Goal: Transaction & Acquisition: Purchase product/service

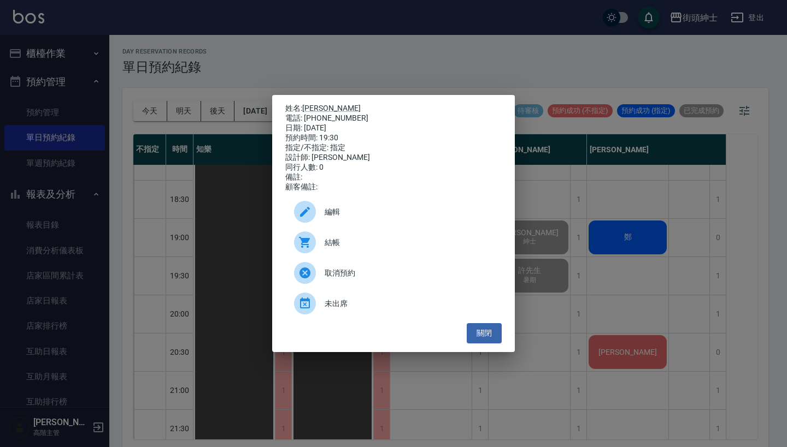
click at [420, 72] on div "姓名: nick 電話: 0987879478 日期: 2025/08/12 預約時間: 19:30 指定/不指定: 指定 設計師: Vic 同行人數: 0 …" at bounding box center [393, 223] width 787 height 447
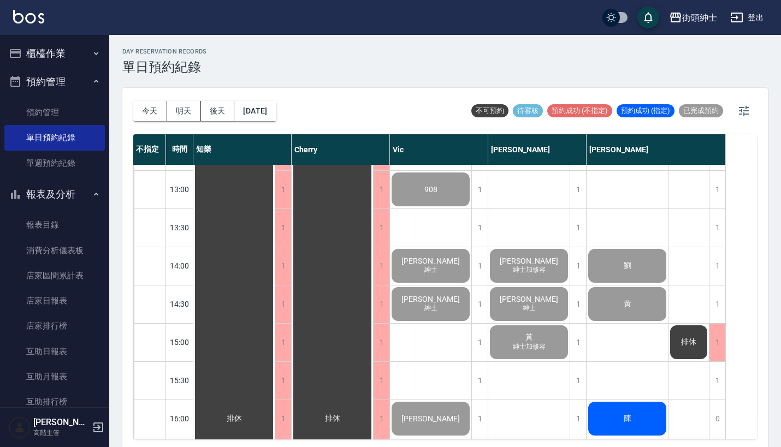
scroll to position [175, 0]
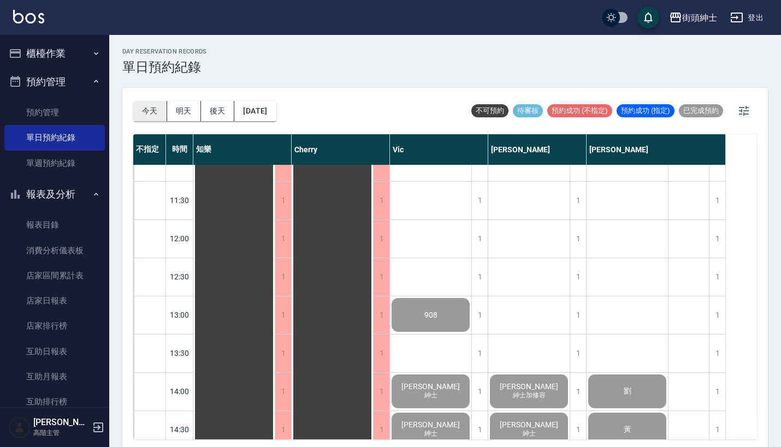
click at [161, 109] on button "今天" at bounding box center [150, 111] width 34 height 20
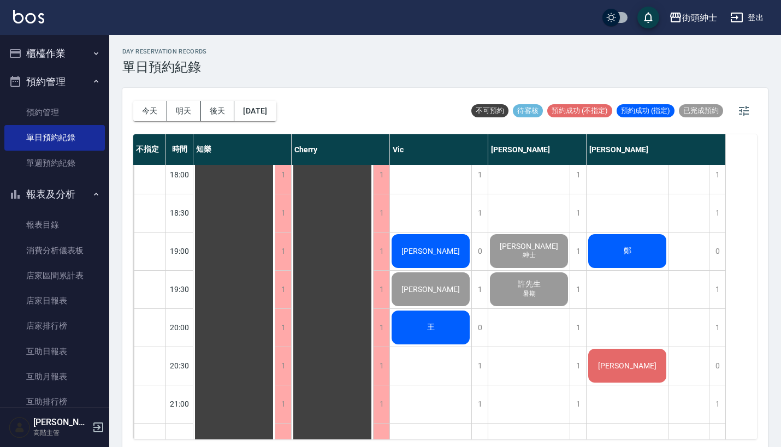
scroll to position [692, 0]
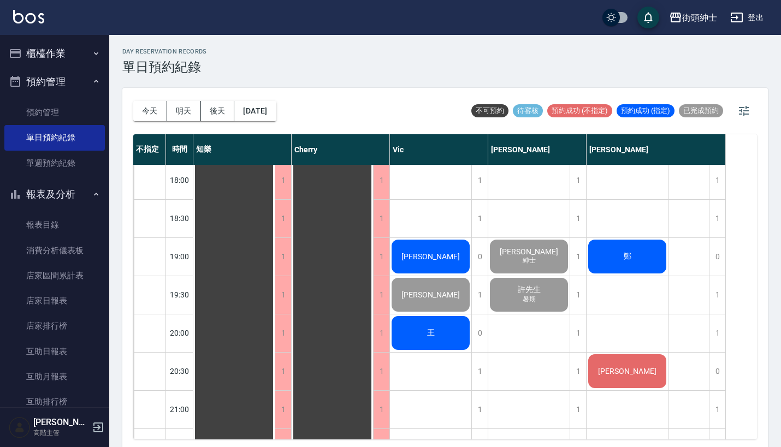
click at [244, 32] on span "Roy" at bounding box center [235, 27] width 20 height 10
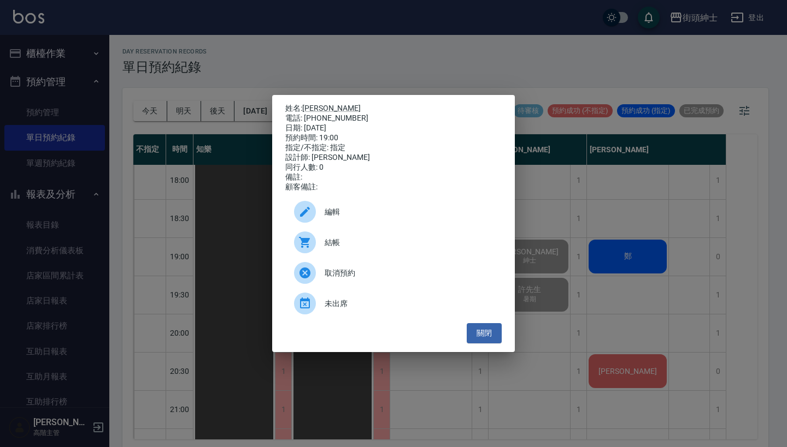
click at [565, 224] on div "姓名: Roy 電話: 0981306426 日期: 2025/08/12 預約時間: 19:00 指定/不指定: 指定 設計師: Vic 同行人數: 0 備…" at bounding box center [393, 223] width 787 height 447
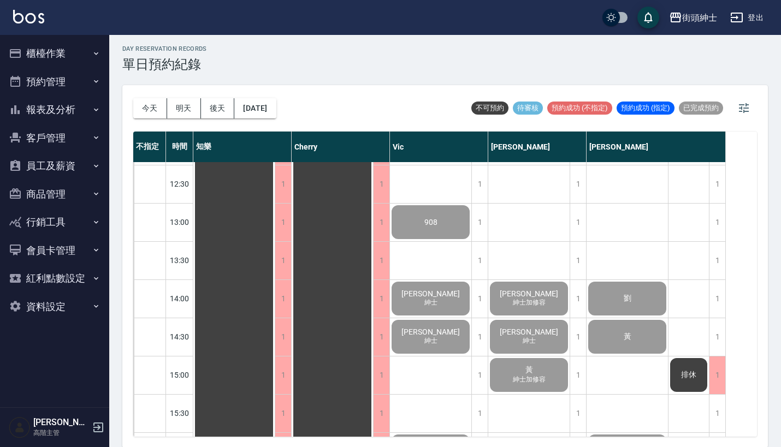
scroll to position [185, 0]
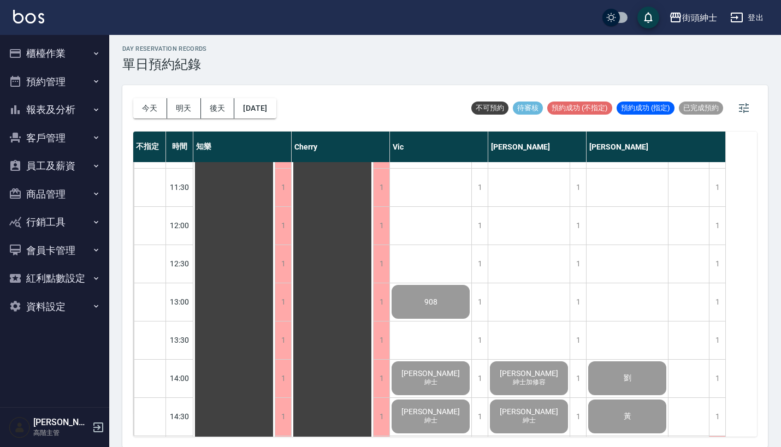
click at [72, 49] on button "櫃檯作業" at bounding box center [54, 53] width 101 height 28
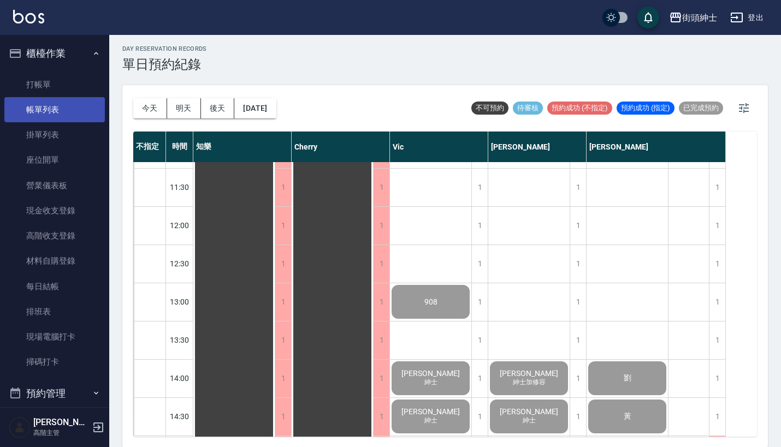
click at [67, 119] on link "帳單列表" at bounding box center [54, 109] width 101 height 25
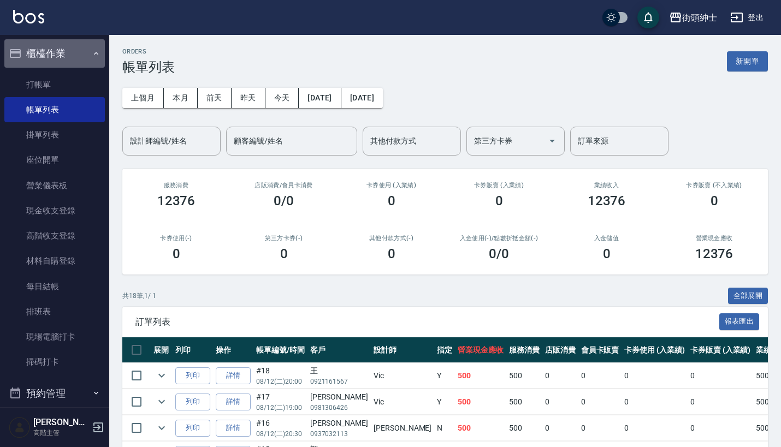
click at [65, 50] on button "櫃檯作業" at bounding box center [54, 53] width 101 height 28
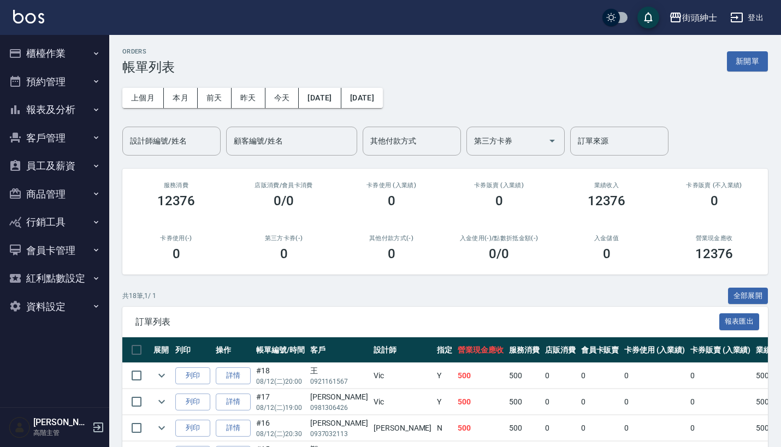
click at [87, 82] on button "預約管理" at bounding box center [54, 82] width 101 height 28
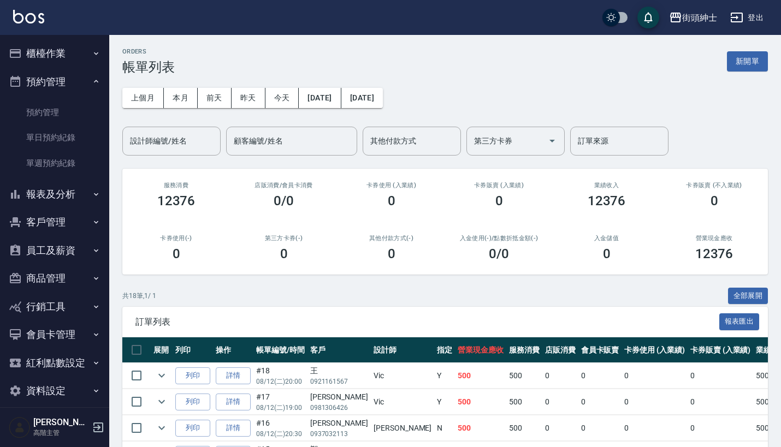
click at [92, 78] on icon "button" at bounding box center [96, 81] width 9 height 9
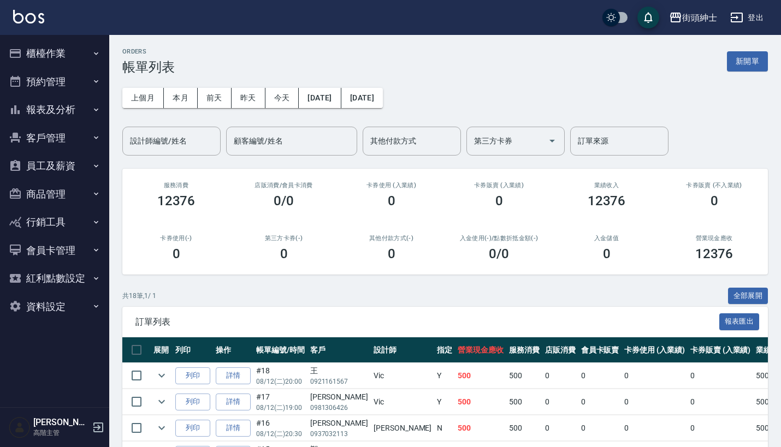
click at [77, 110] on button "報表及分析" at bounding box center [54, 110] width 101 height 28
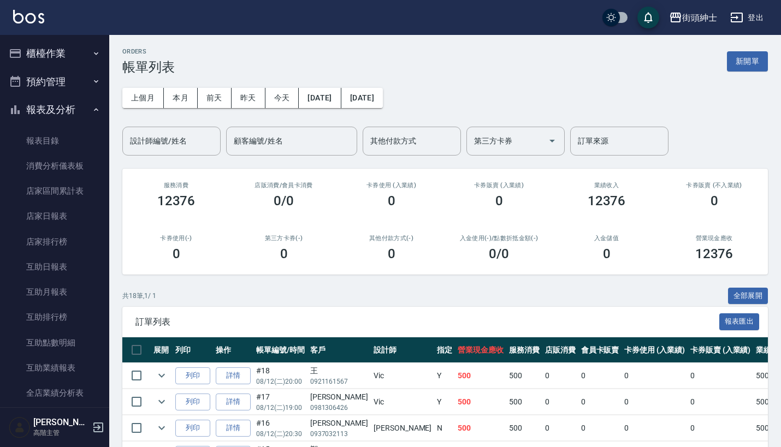
click at [70, 52] on button "櫃檯作業" at bounding box center [54, 53] width 101 height 28
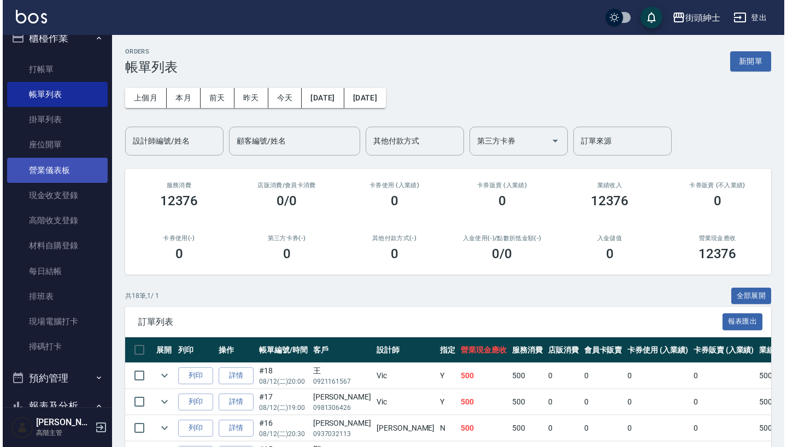
scroll to position [20, 0]
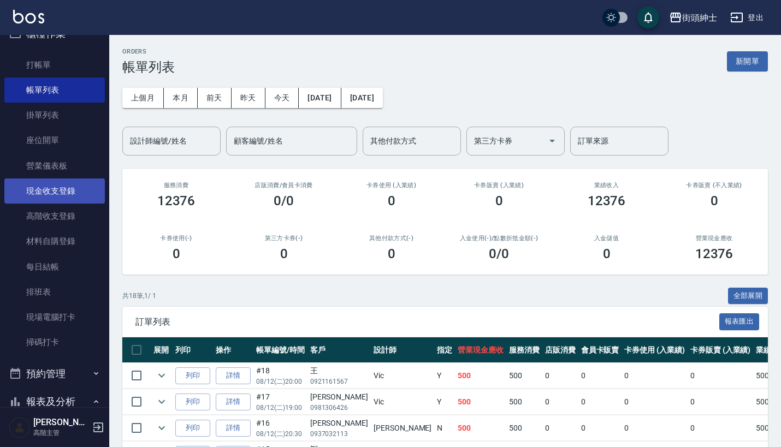
click at [72, 194] on link "現金收支登錄" at bounding box center [54, 191] width 101 height 25
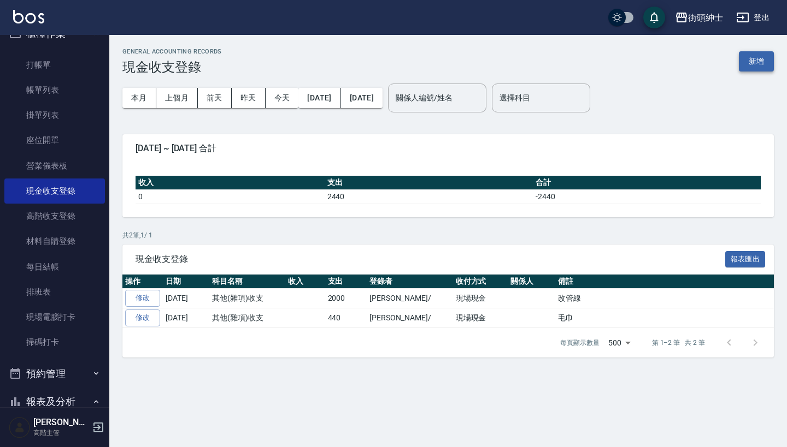
click at [753, 52] on button "新增" at bounding box center [756, 61] width 35 height 20
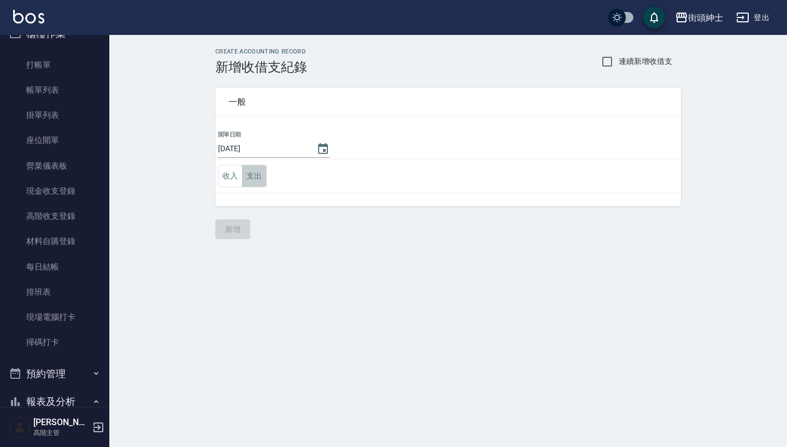
click at [255, 174] on button "支出" at bounding box center [254, 176] width 25 height 22
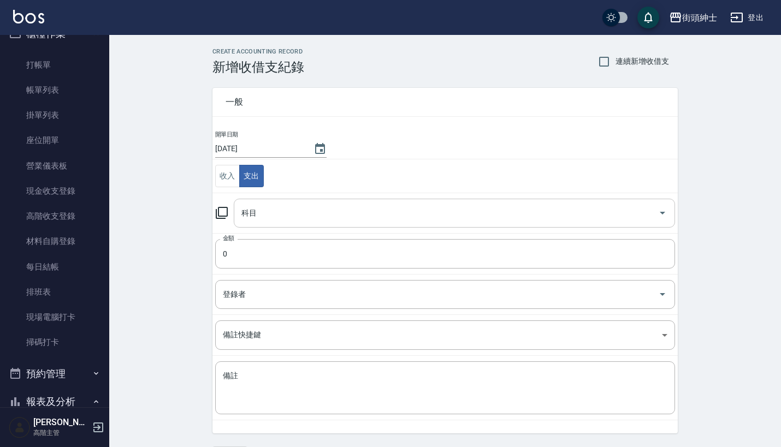
click at [293, 207] on input "科目" at bounding box center [446, 213] width 415 height 19
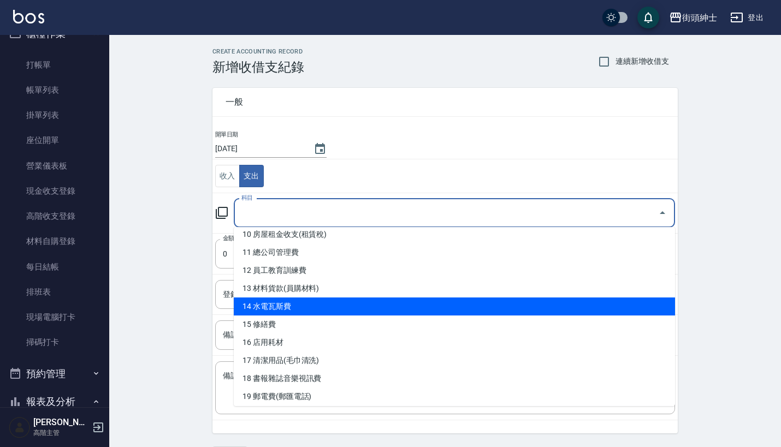
scroll to position [187, 0]
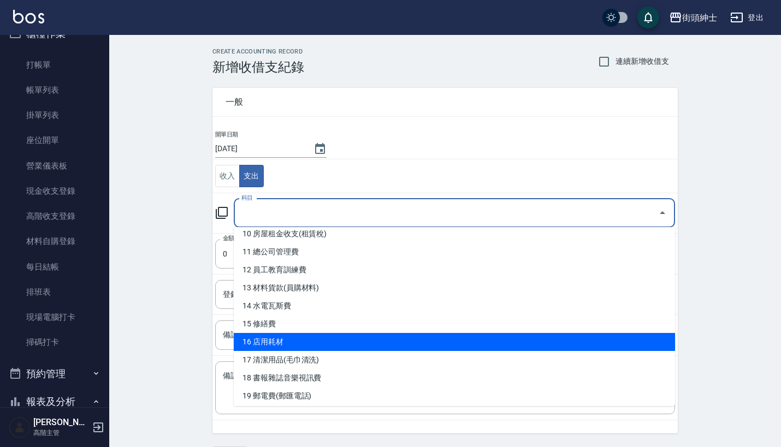
click at [320, 335] on li "16 店用耗材" at bounding box center [454, 342] width 441 height 18
type input "16 店用耗材"
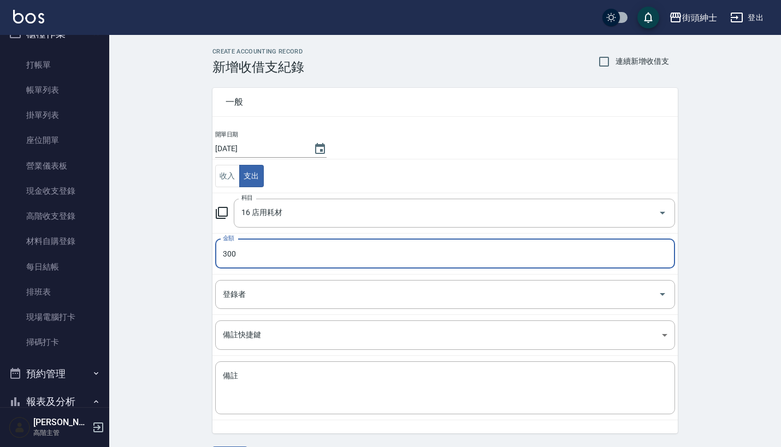
type input "300"
click at [298, 273] on td "金額 300 金額" at bounding box center [444, 253] width 465 height 41
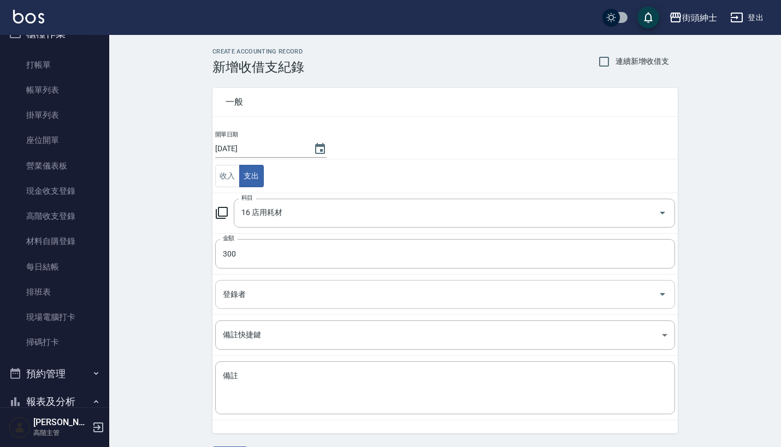
click at [298, 284] on div "登錄者" at bounding box center [445, 294] width 460 height 29
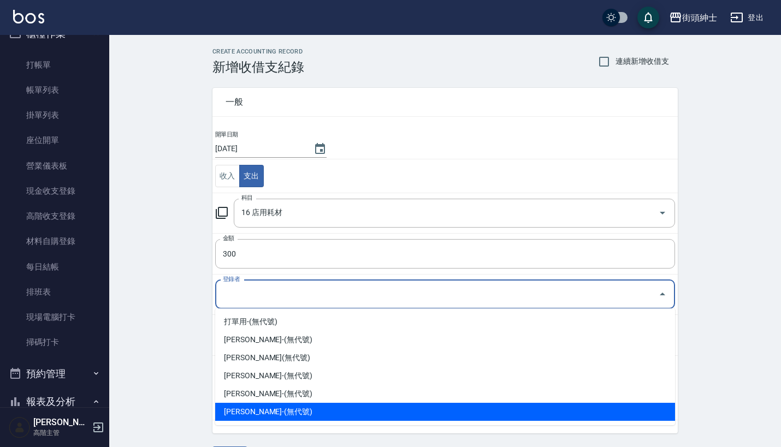
type input "q"
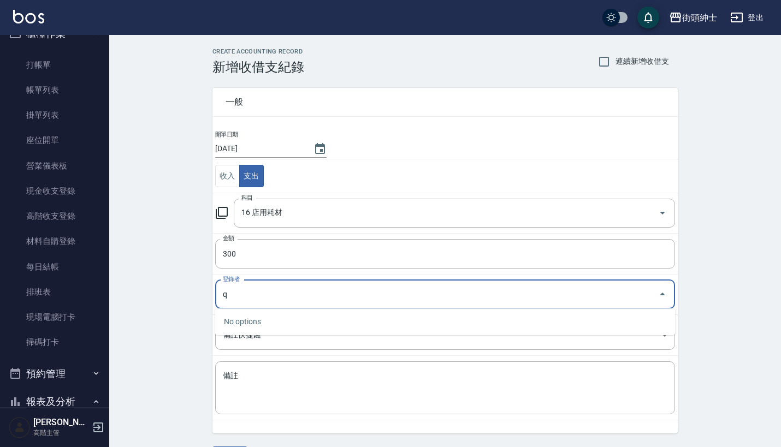
click at [325, 294] on input "q" at bounding box center [437, 294] width 434 height 19
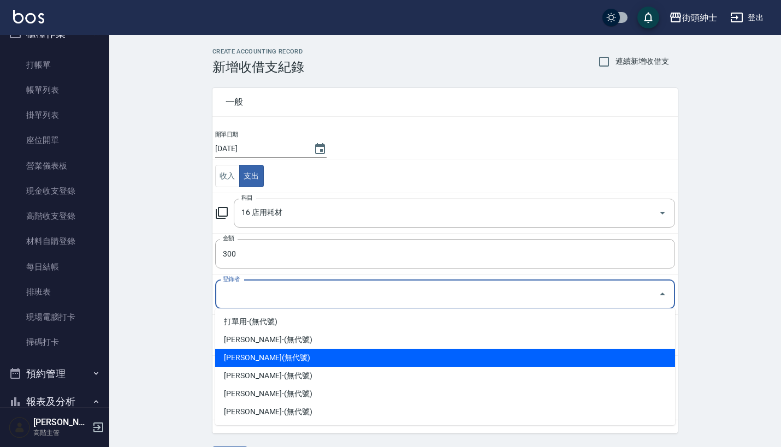
click at [293, 353] on li "洪庭萱-(無代號)" at bounding box center [445, 358] width 460 height 18
type input "洪庭萱-(無代號)"
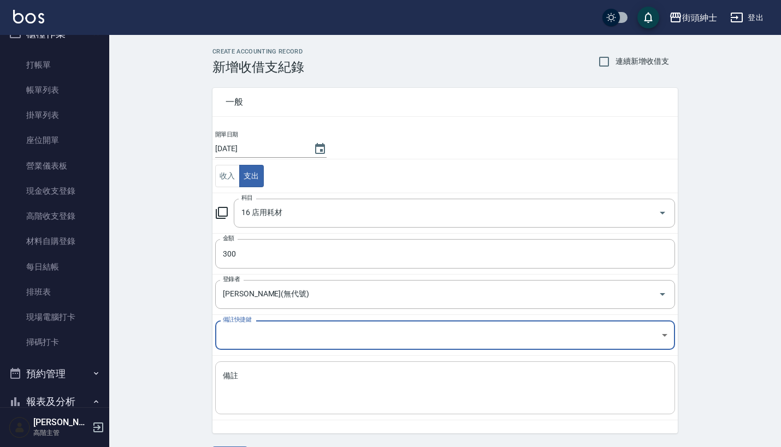
click at [289, 390] on textarea "備註" at bounding box center [445, 388] width 445 height 35
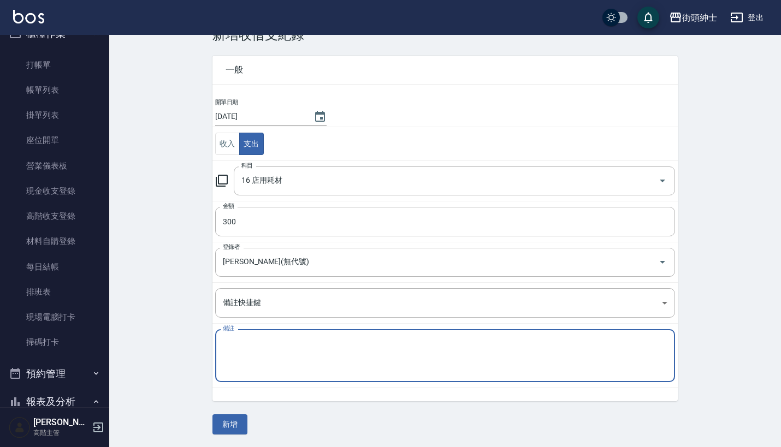
scroll to position [32, 0]
click at [227, 427] on button "新增" at bounding box center [229, 425] width 35 height 20
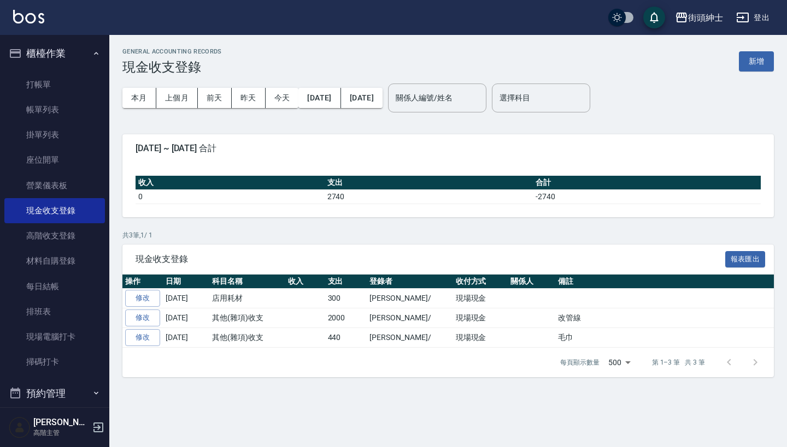
click at [93, 48] on button "櫃檯作業" at bounding box center [54, 53] width 101 height 28
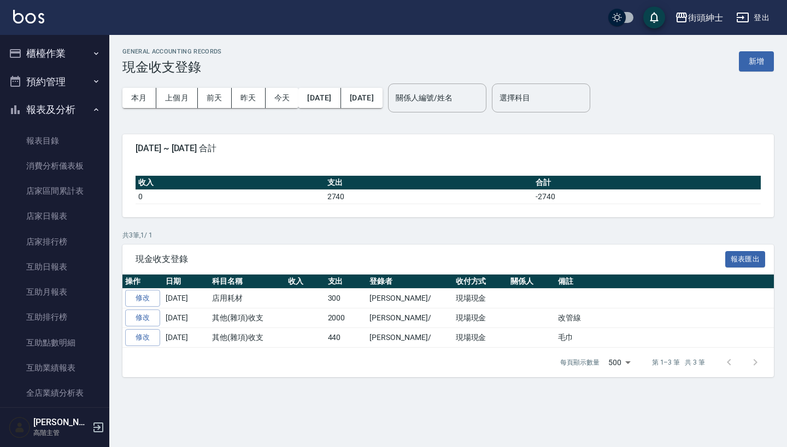
click at [80, 75] on button "預約管理" at bounding box center [54, 82] width 101 height 28
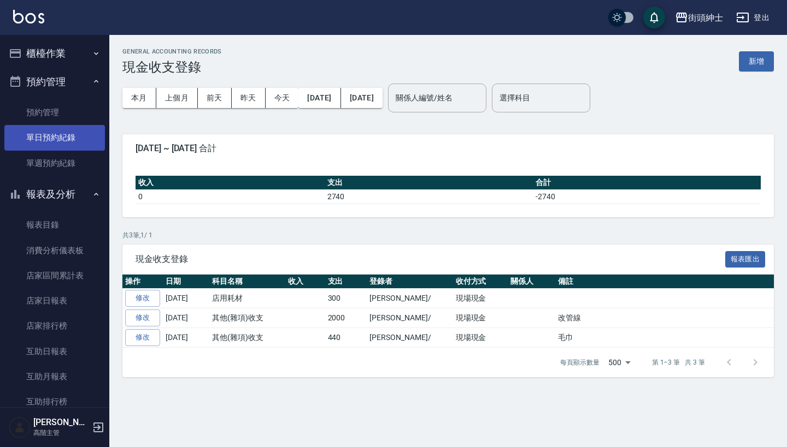
click at [72, 142] on link "單日預約紀錄" at bounding box center [54, 137] width 101 height 25
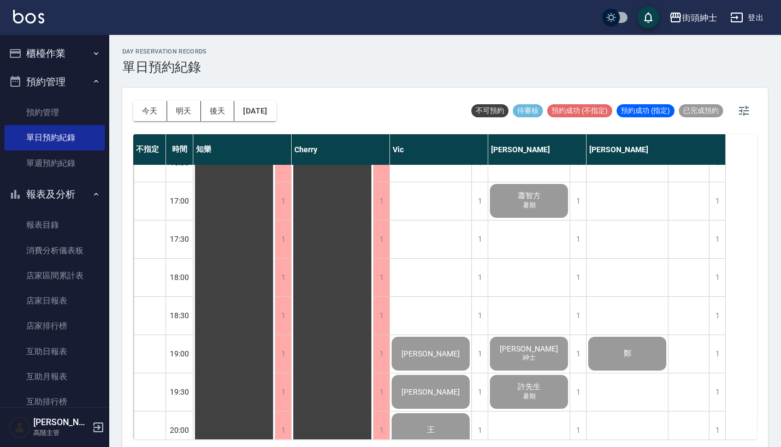
click at [51, 50] on button "櫃檯作業" at bounding box center [54, 53] width 101 height 28
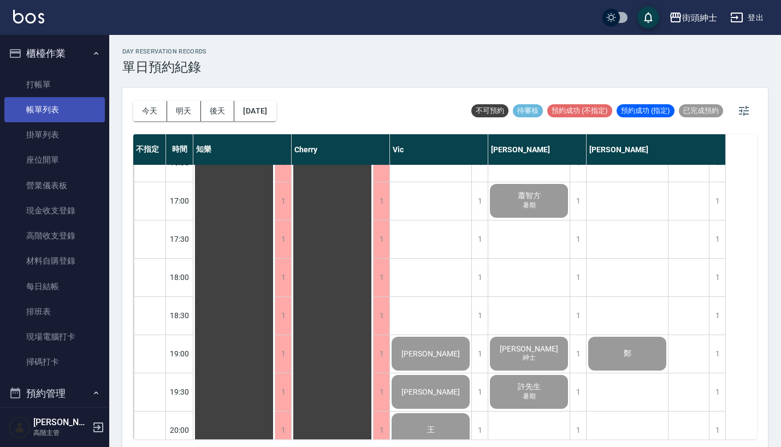
click at [79, 108] on link "帳單列表" at bounding box center [54, 109] width 101 height 25
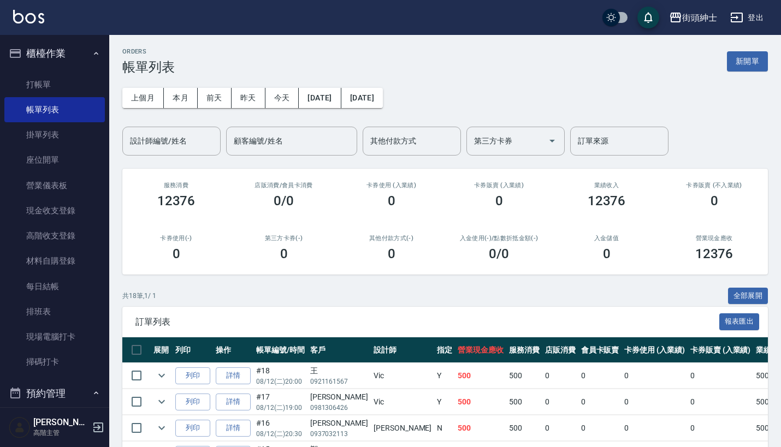
click at [72, 51] on button "櫃檯作業" at bounding box center [54, 53] width 101 height 28
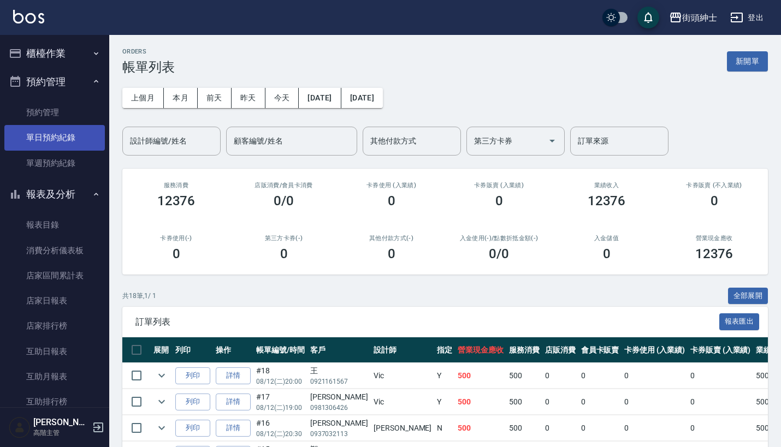
click at [73, 139] on link "單日預約紀錄" at bounding box center [54, 137] width 101 height 25
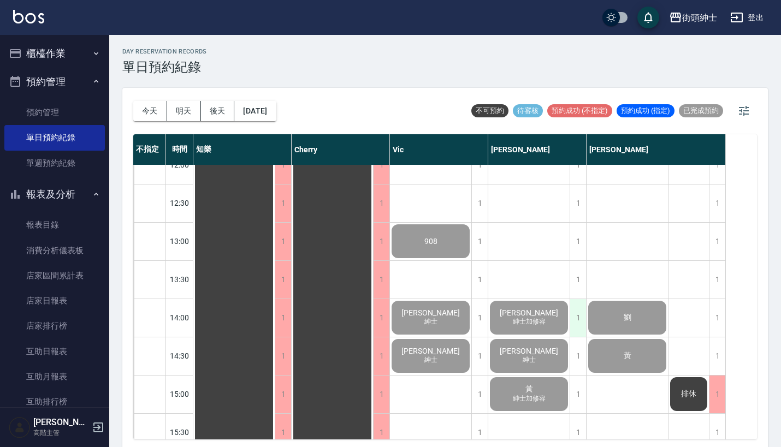
scroll to position [302, 0]
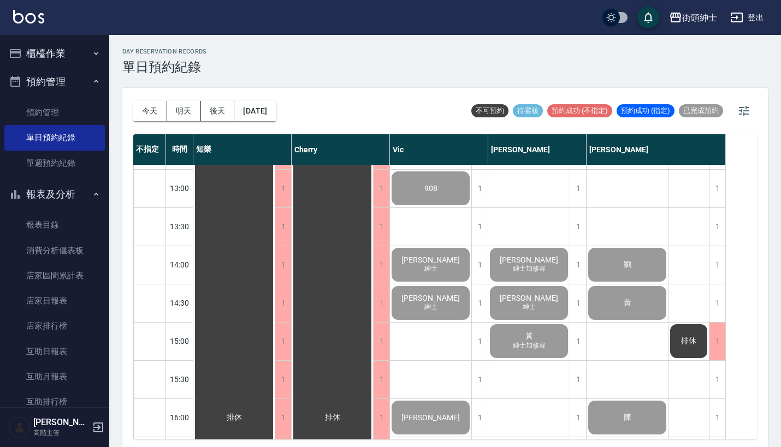
click at [244, 413] on span "908" at bounding box center [235, 418] width 20 height 10
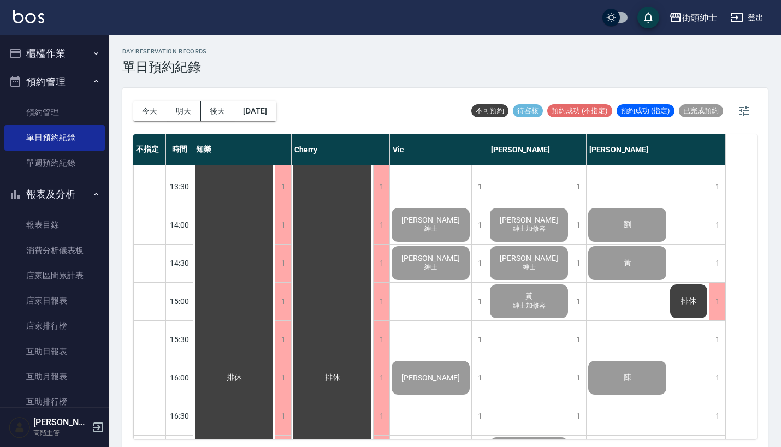
scroll to position [339, 0]
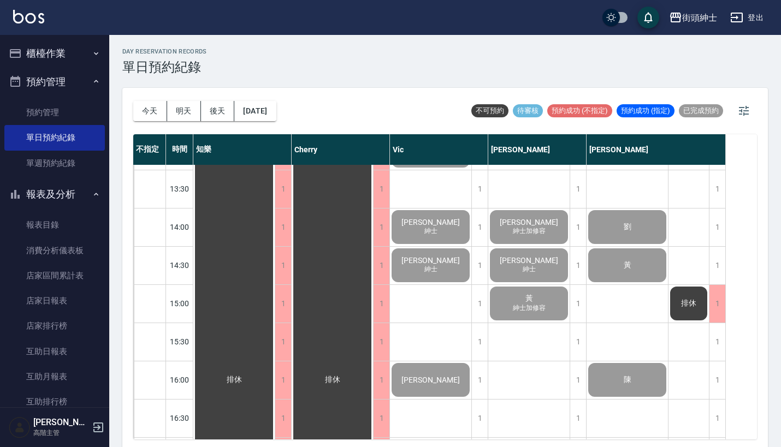
click at [275, 228] on div "遲勛誠 紳士加修容" at bounding box center [233, 380] width 81 height 1108
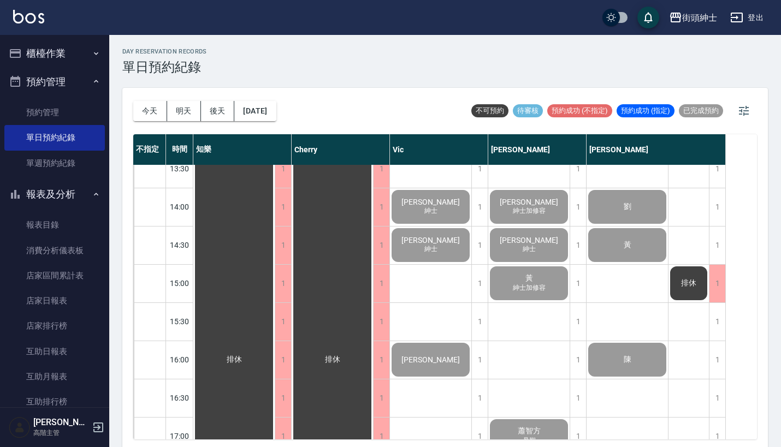
scroll to position [359, 0]
click at [244, 356] on span "[PERSON_NAME]" at bounding box center [235, 361] width 20 height 10
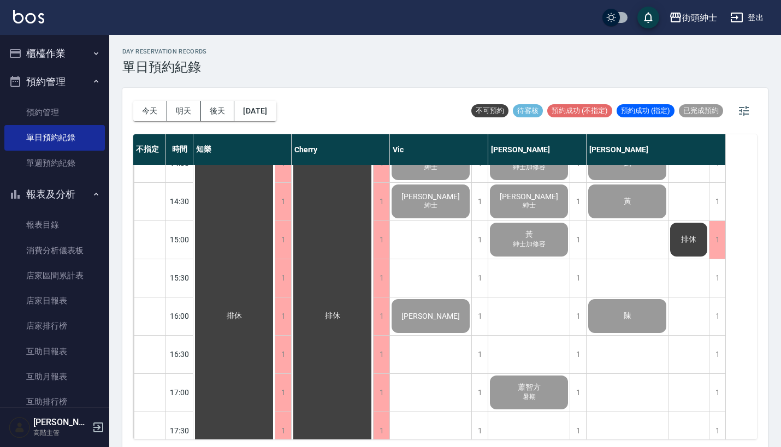
scroll to position [420, 0]
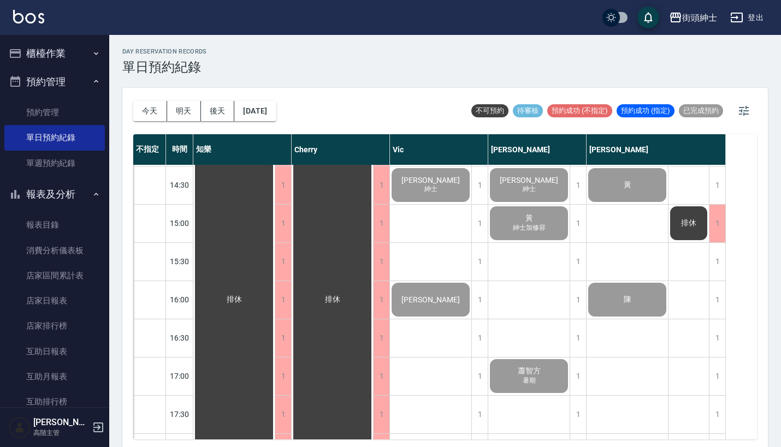
click at [433, 75] on span "紳士加修容" at bounding box center [431, 75] width 4 height 0
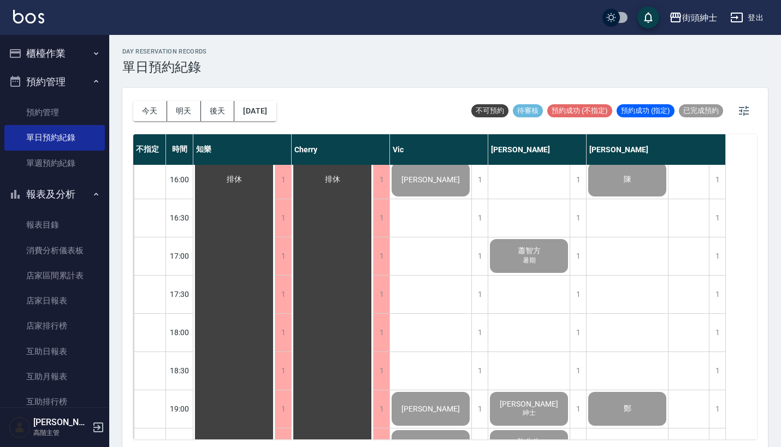
scroll to position [546, 0]
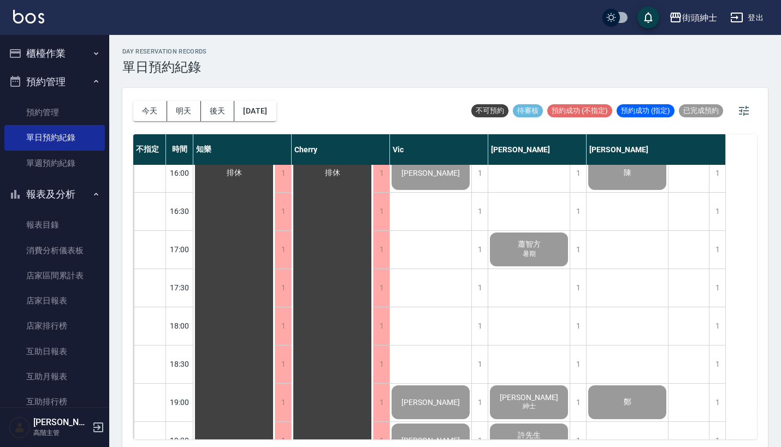
click at [275, 247] on div "蕭智方 暑期" at bounding box center [233, 173] width 81 height 1108
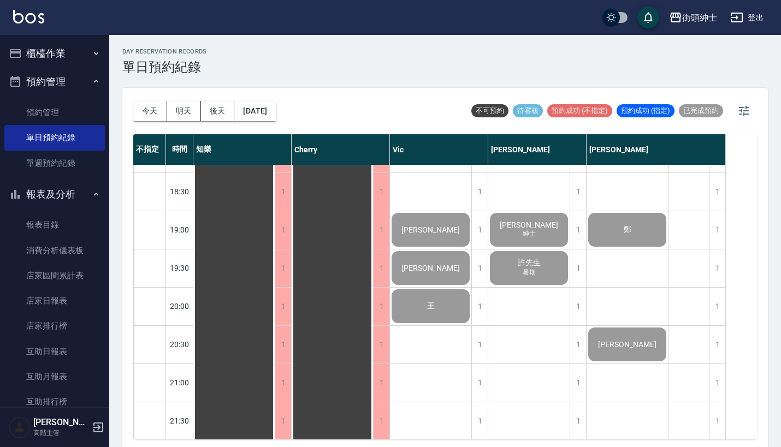
scroll to position [717, 0]
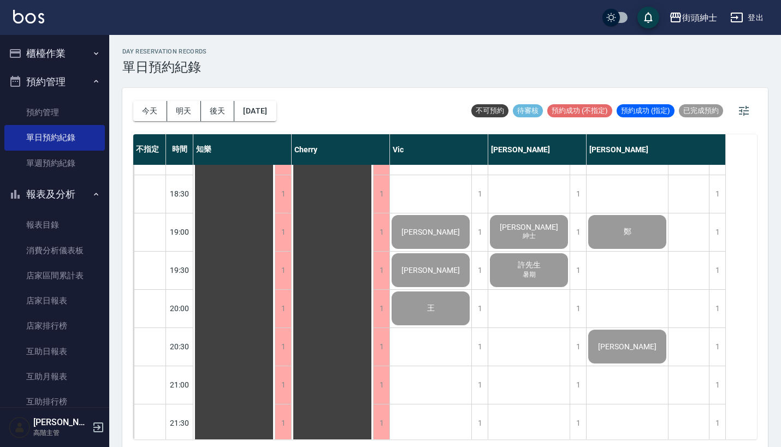
click at [275, 225] on div "nick 紳士" at bounding box center [233, 3] width 81 height 1108
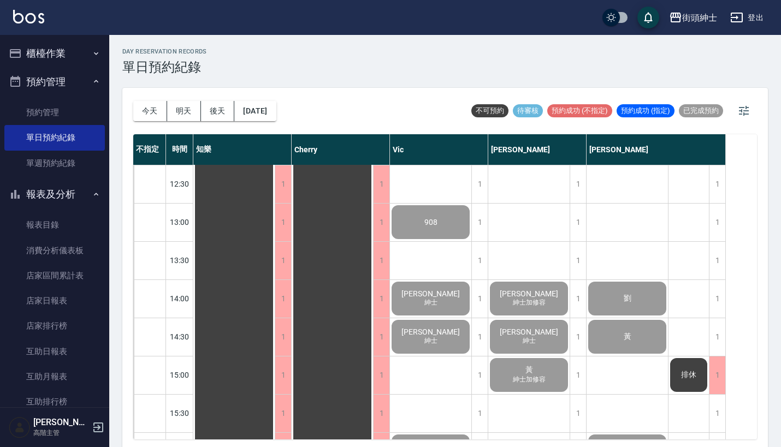
scroll to position [271, 0]
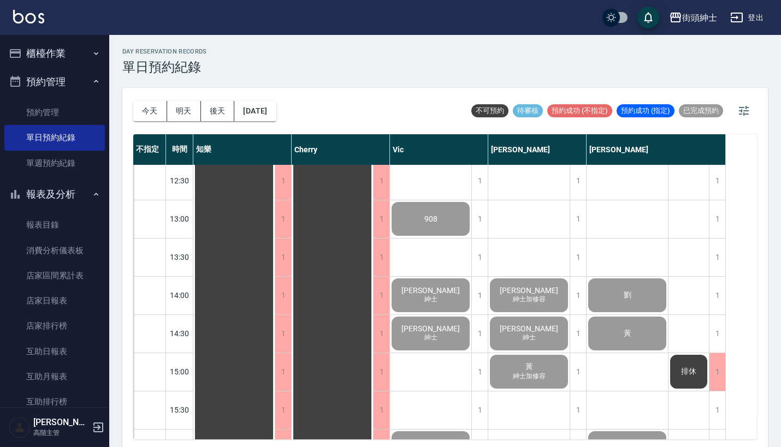
click at [244, 444] on span "908" at bounding box center [235, 449] width 20 height 10
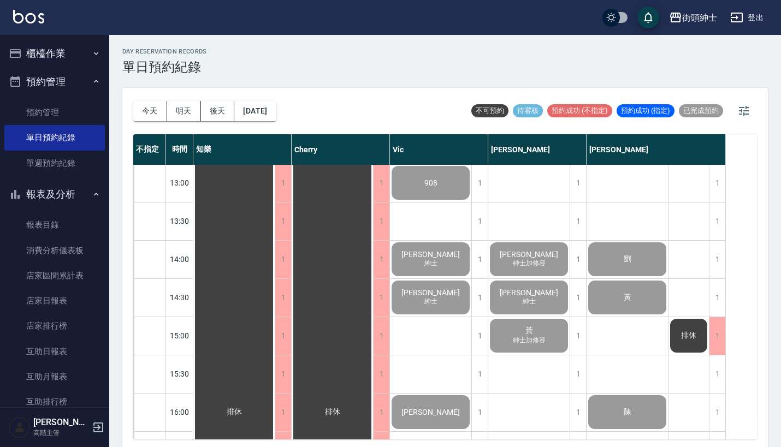
scroll to position [316, 0]
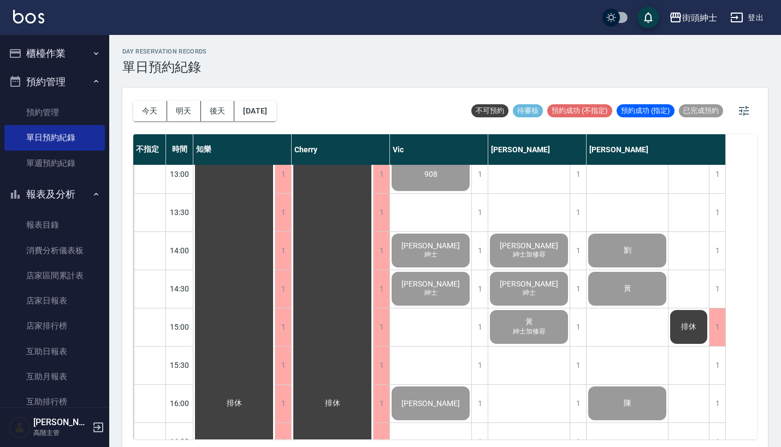
click at [275, 250] on div "祐勳 紳士" at bounding box center [233, 404] width 81 height 1108
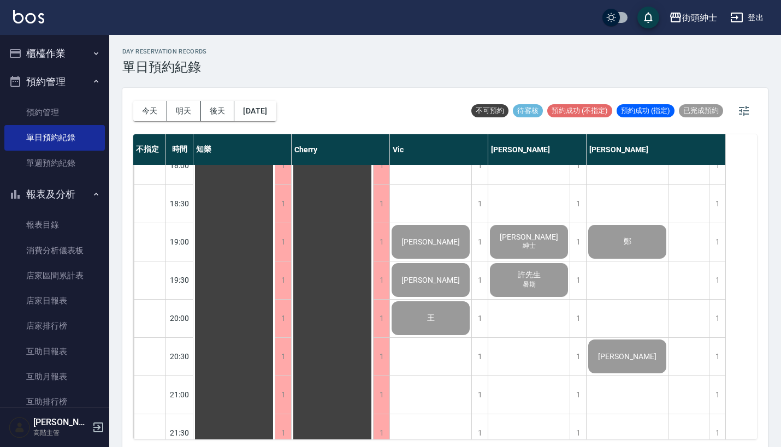
scroll to position [707, 0]
click at [275, 243] on div "[PERSON_NAME]" at bounding box center [233, 12] width 81 height 1108
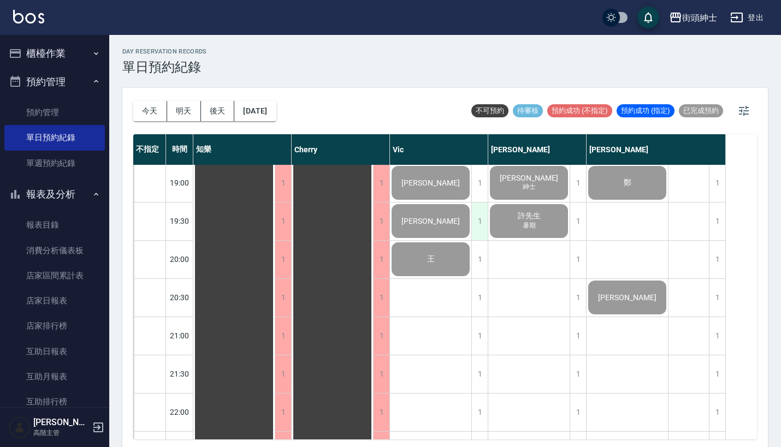
scroll to position [766, 0]
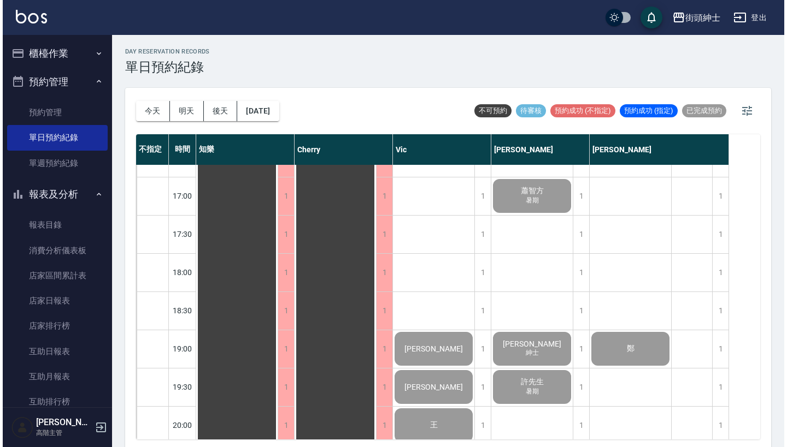
scroll to position [679, 0]
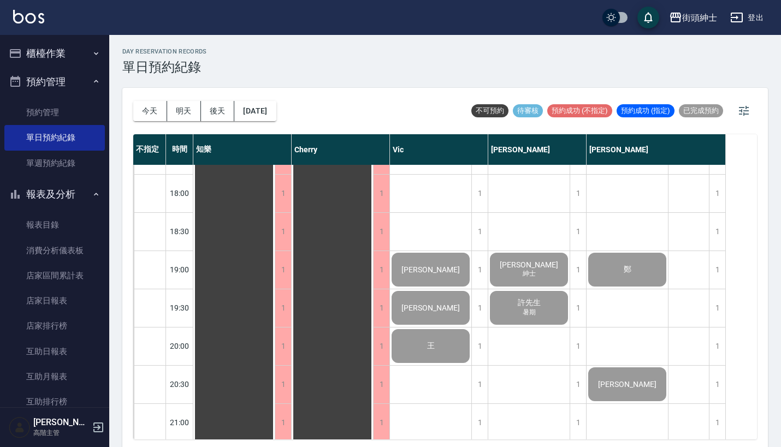
click at [46, 47] on button "櫃檯作業" at bounding box center [54, 53] width 101 height 28
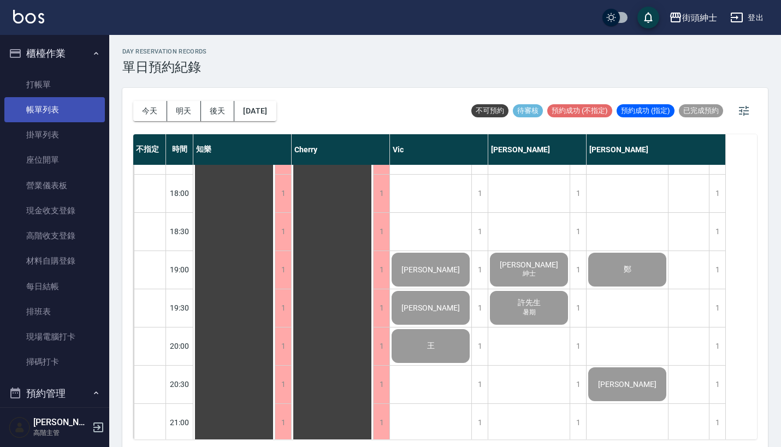
click at [43, 105] on link "帳單列表" at bounding box center [54, 109] width 101 height 25
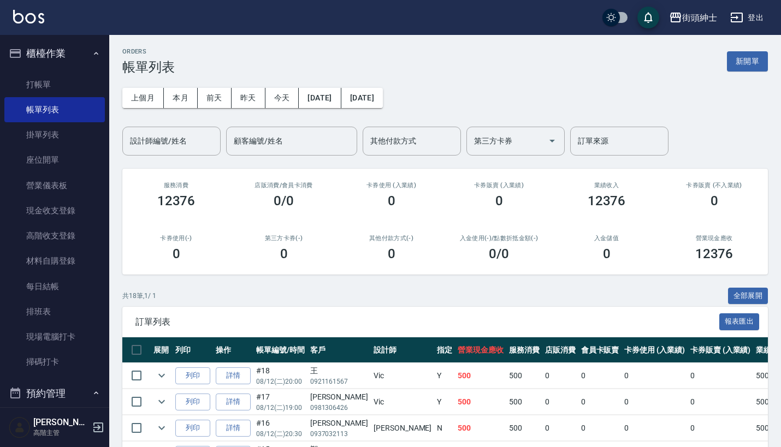
scroll to position [1, 0]
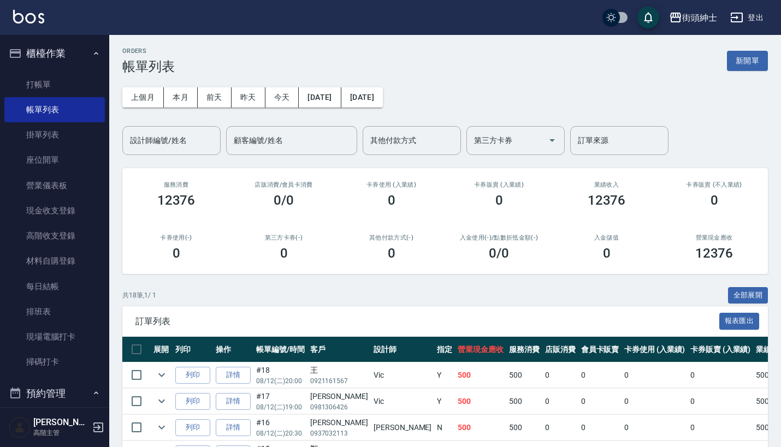
click at [68, 60] on button "櫃檯作業" at bounding box center [54, 53] width 101 height 28
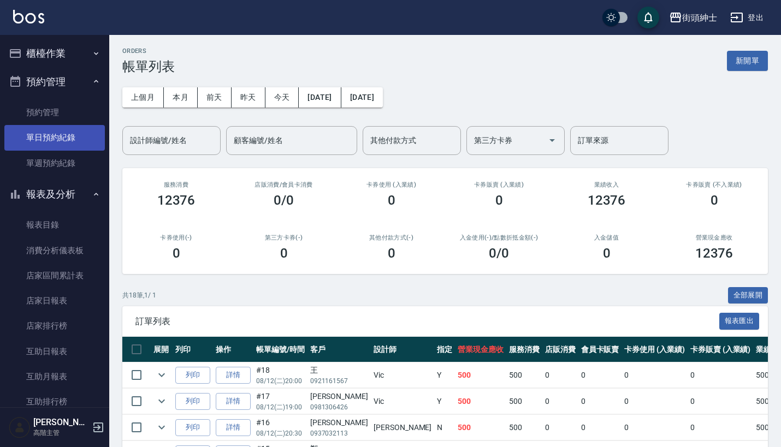
click at [84, 129] on link "單日預約紀錄" at bounding box center [54, 137] width 101 height 25
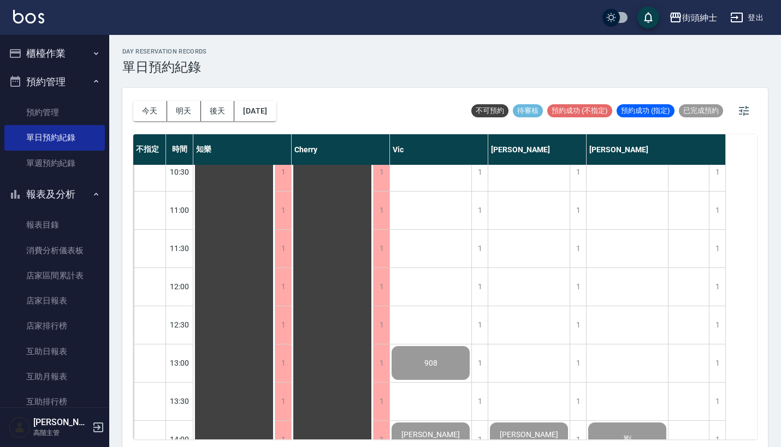
scroll to position [105, 0]
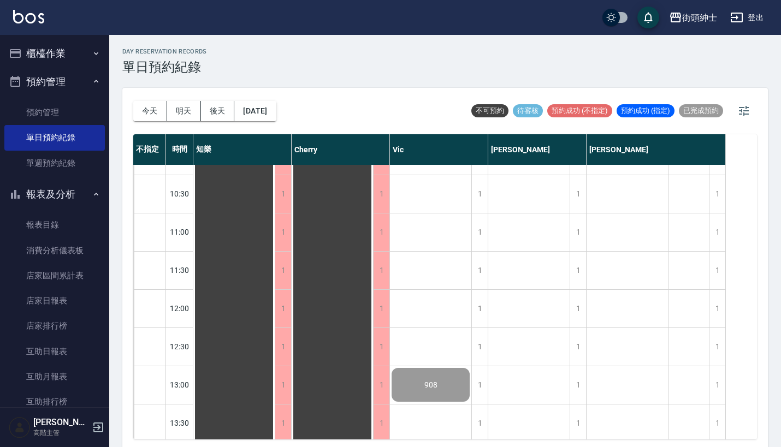
click at [85, 44] on button "櫃檯作業" at bounding box center [54, 53] width 101 height 28
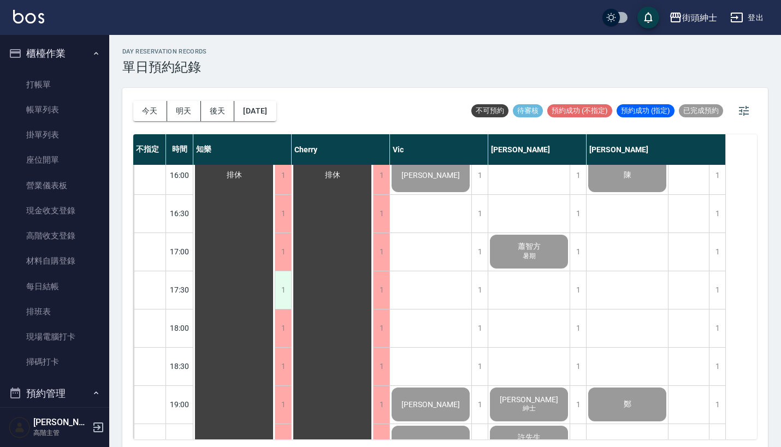
scroll to position [570, 0]
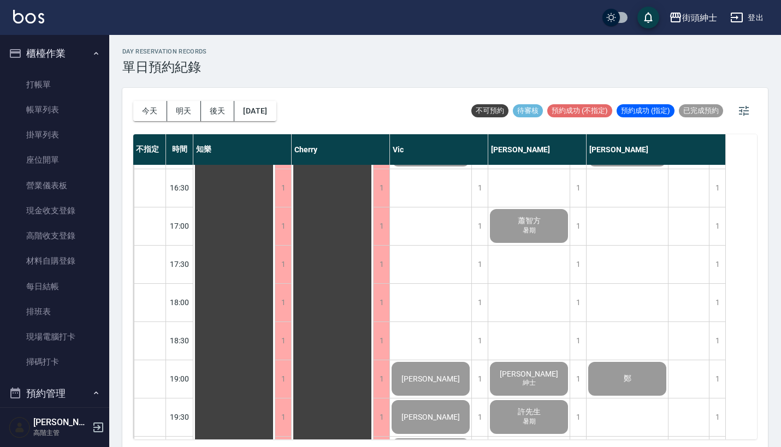
click at [275, 232] on div "蕭智方 暑期" at bounding box center [233, 150] width 81 height 1108
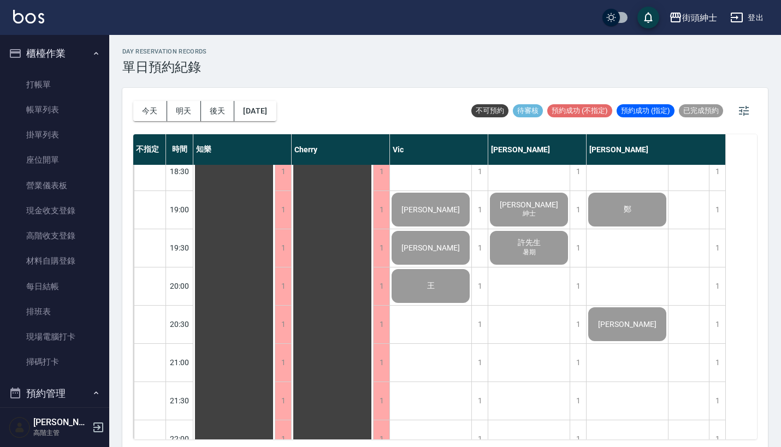
scroll to position [740, 0]
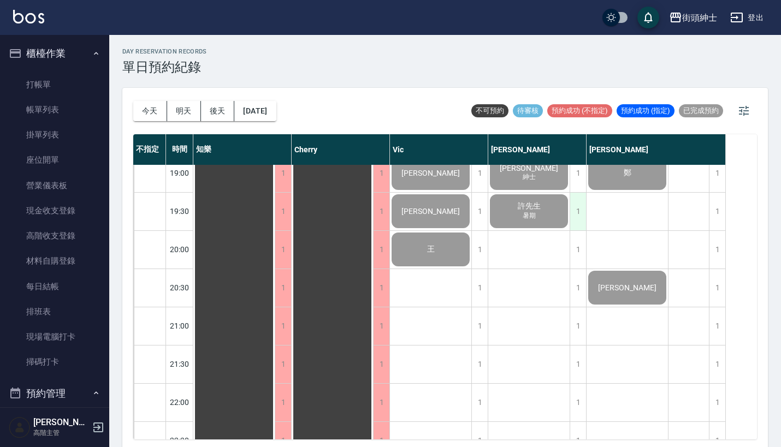
scroll to position [790, 0]
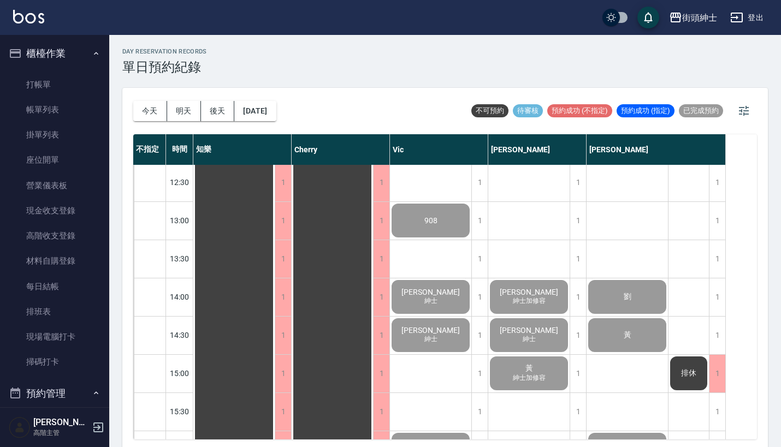
scroll to position [340, 0]
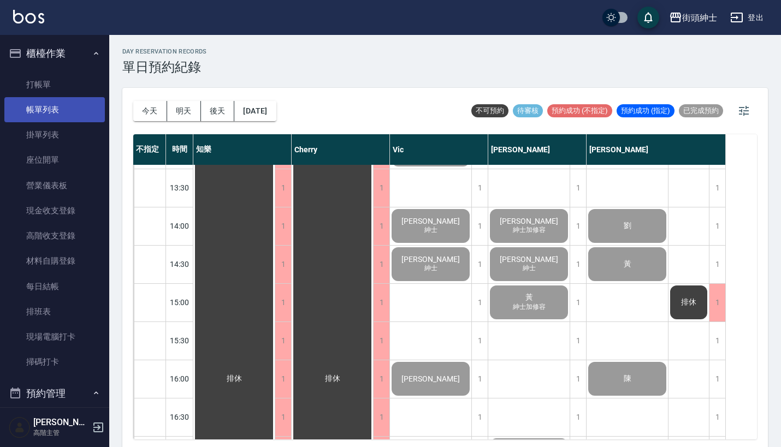
click at [73, 99] on link "帳單列表" at bounding box center [54, 109] width 101 height 25
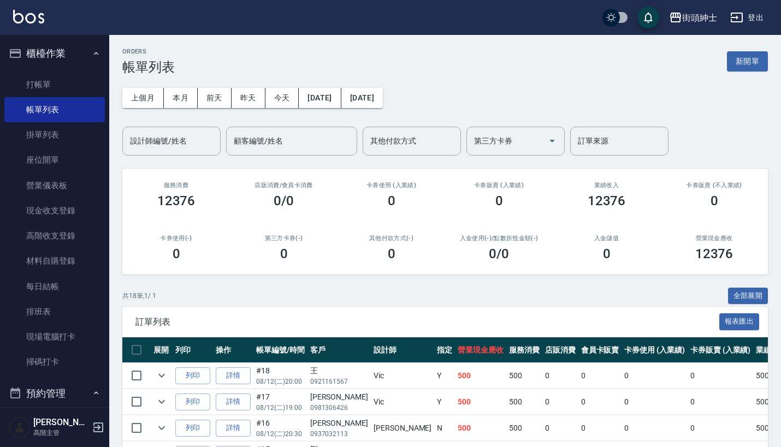
click at [63, 52] on button "櫃檯作業" at bounding box center [54, 53] width 101 height 28
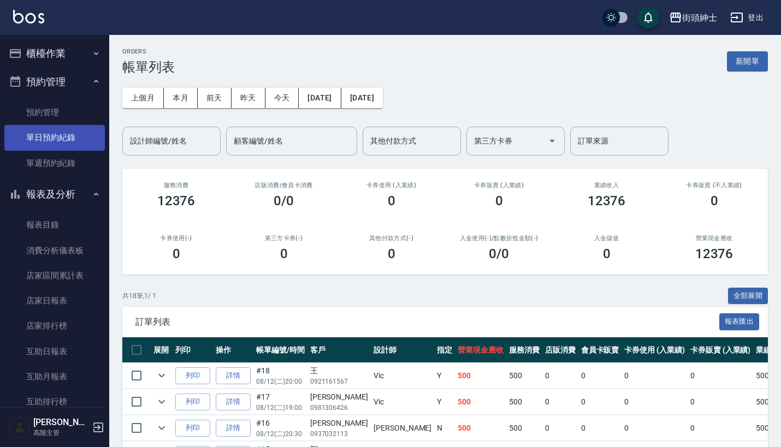
click at [79, 134] on link "單日預約紀錄" at bounding box center [54, 137] width 101 height 25
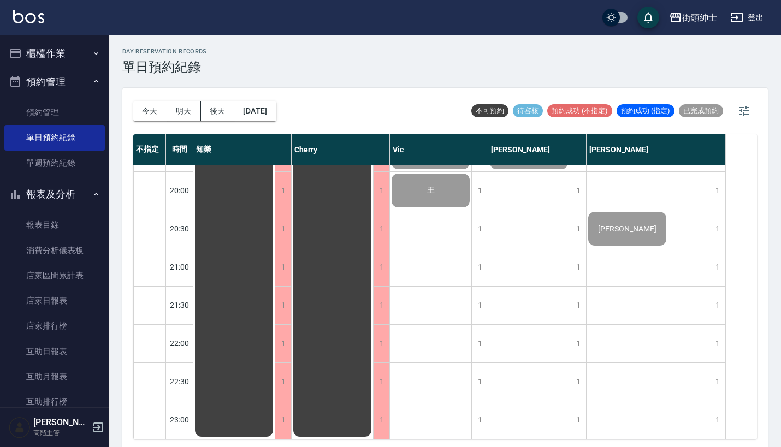
scroll to position [843, 0]
click at [78, 60] on button "櫃檯作業" at bounding box center [54, 53] width 101 height 28
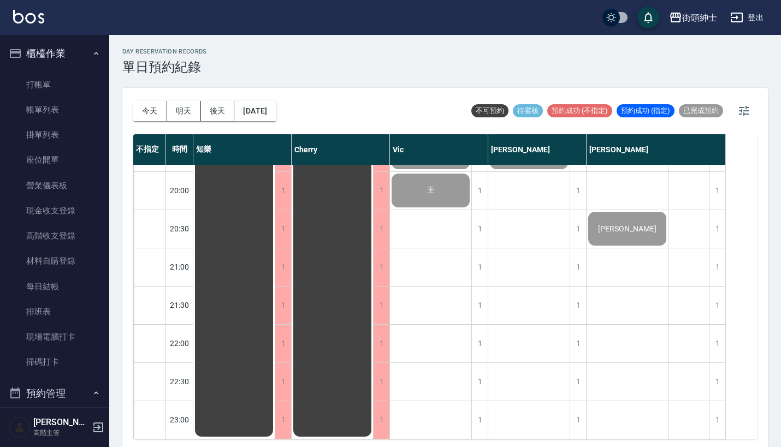
click at [79, 61] on button "櫃檯作業" at bounding box center [54, 53] width 101 height 28
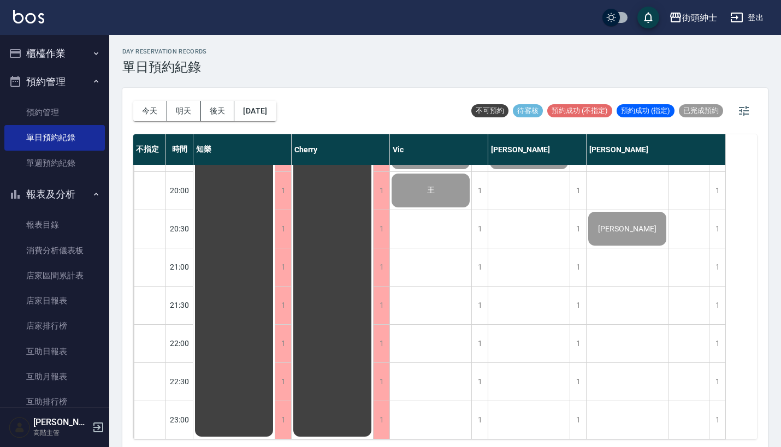
click at [80, 46] on button "櫃檯作業" at bounding box center [54, 53] width 101 height 28
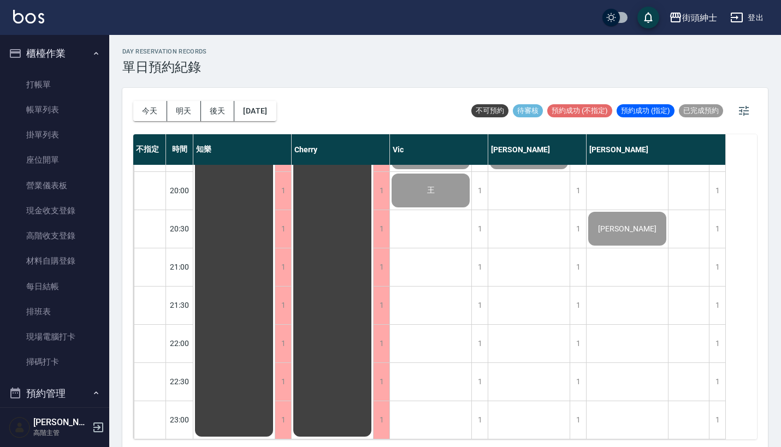
click at [60, 64] on button "櫃檯作業" at bounding box center [54, 53] width 101 height 28
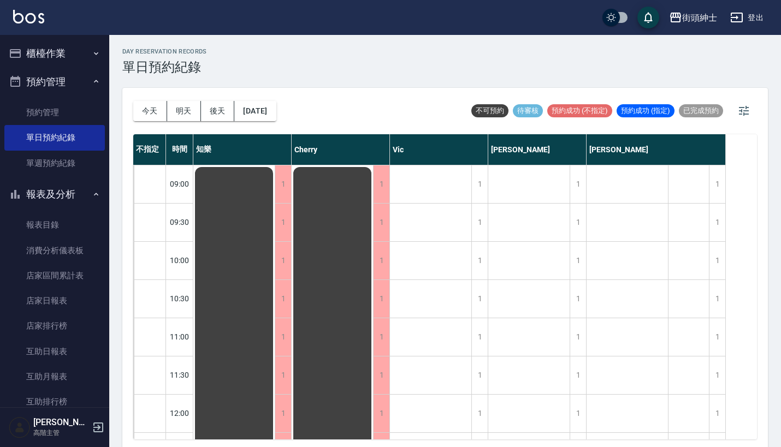
scroll to position [0, 0]
click at [57, 51] on button "櫃檯作業" at bounding box center [54, 53] width 101 height 28
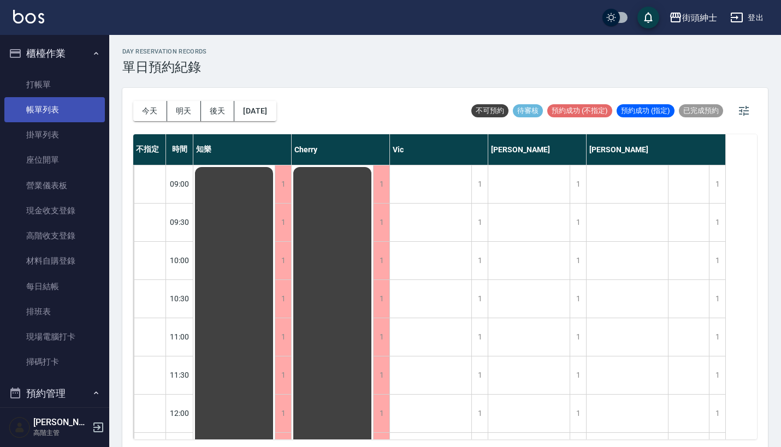
click at [66, 105] on link "帳單列表" at bounding box center [54, 109] width 101 height 25
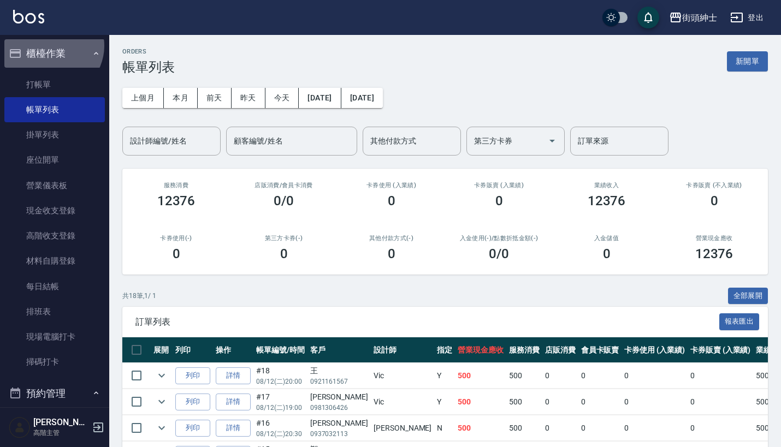
click at [51, 46] on button "櫃檯作業" at bounding box center [54, 53] width 101 height 28
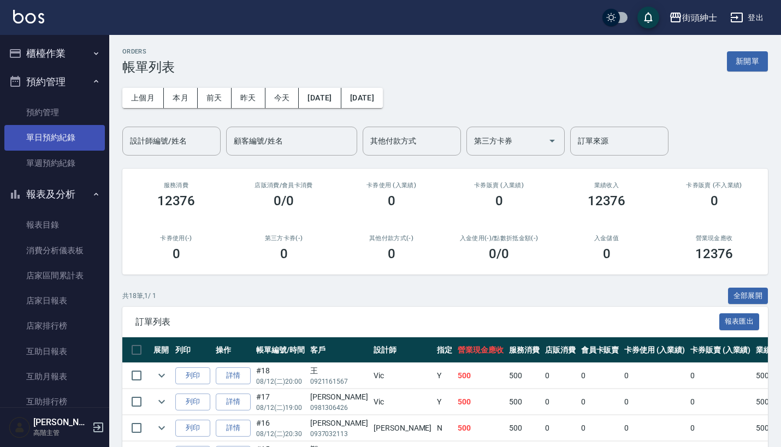
click at [76, 139] on link "單日預約紀錄" at bounding box center [54, 137] width 101 height 25
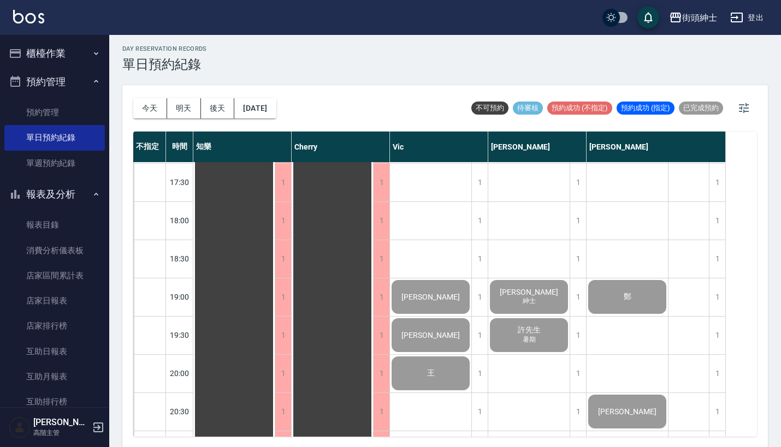
scroll to position [648, 0]
click at [186, 105] on button "明天" at bounding box center [184, 108] width 34 height 20
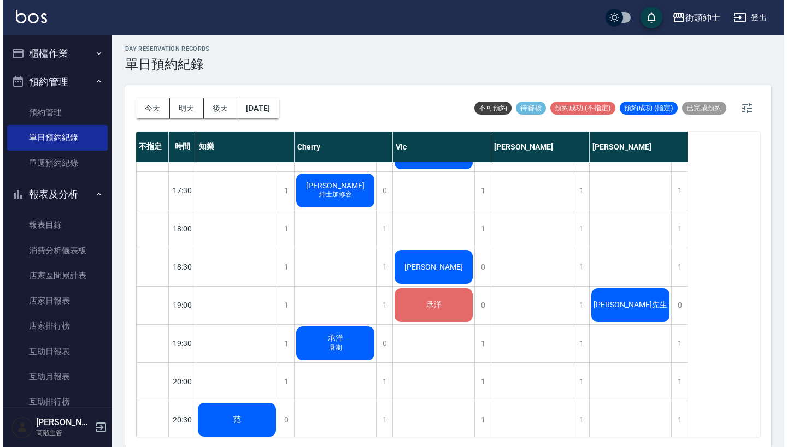
scroll to position [619, 0]
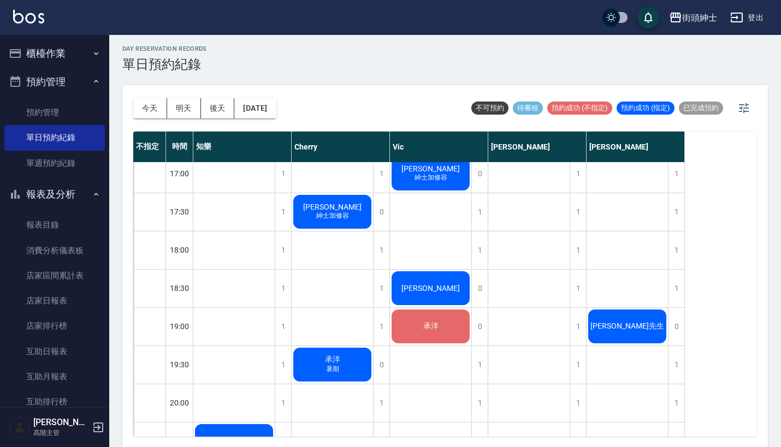
click at [240, 436] on span "[PERSON_NAME]" at bounding box center [234, 441] width 12 height 10
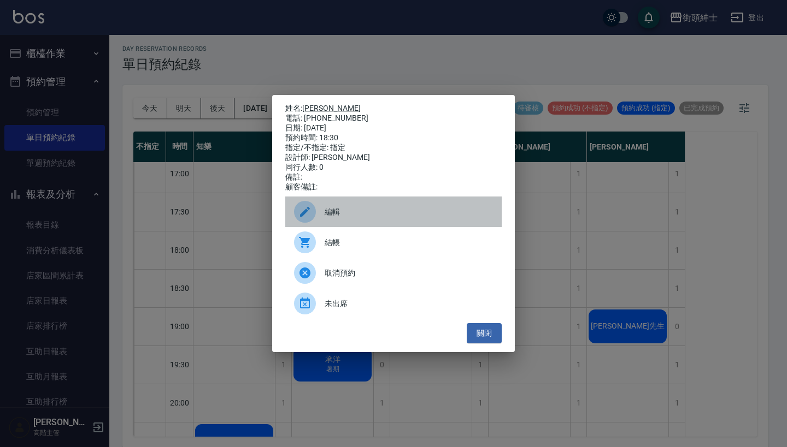
click at [411, 211] on div "編輯" at bounding box center [393, 212] width 216 height 31
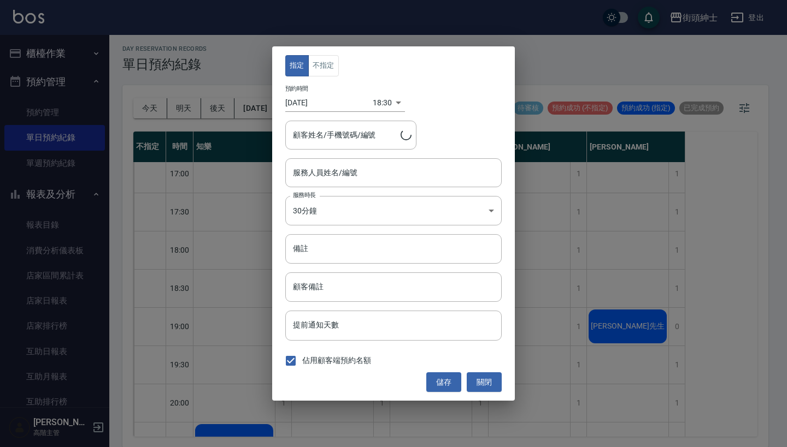
type input "小吳/0975713193"
type input "Vic(無代號)"
click at [383, 94] on body "街頭紳士 登出 櫃檯作業 打帳單 帳單列表 掛單列表 座位開單 營業儀表板 現金收支登錄 高階收支登錄 材料自購登錄 每日結帳 排班表 現場電腦打卡 掃碼打卡…" at bounding box center [393, 222] width 787 height 451
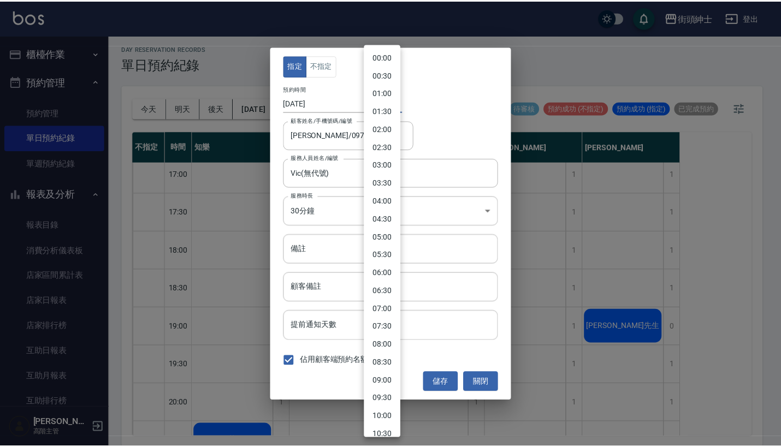
scroll to position [479, 0]
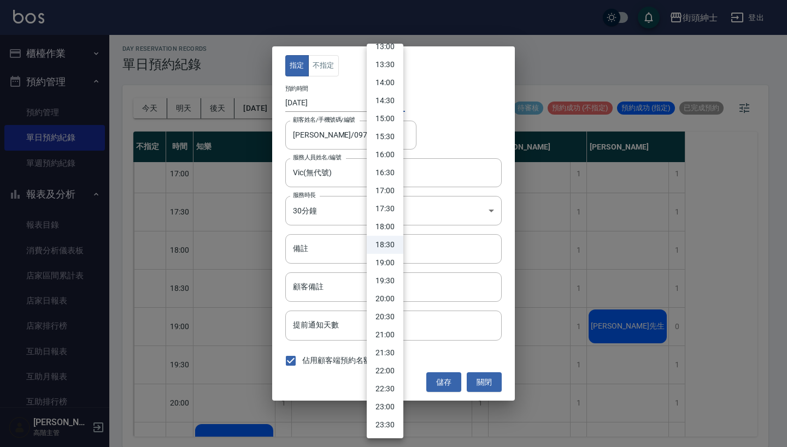
click at [388, 318] on li "20:30" at bounding box center [385, 317] width 37 height 18
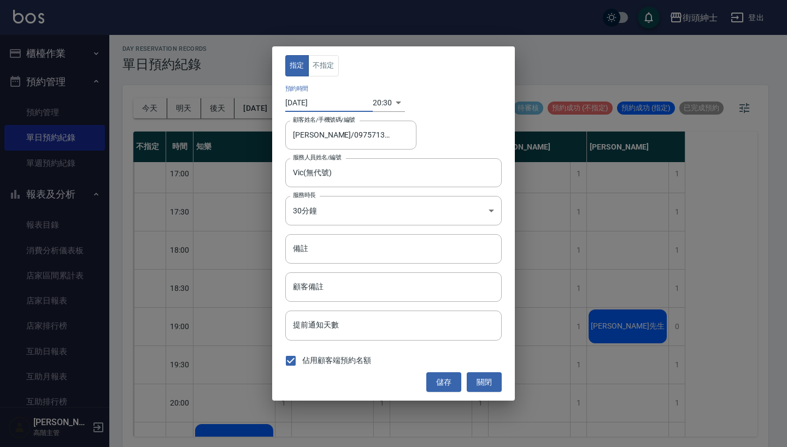
click at [308, 105] on input "2025/08/13" at bounding box center [328, 103] width 87 height 18
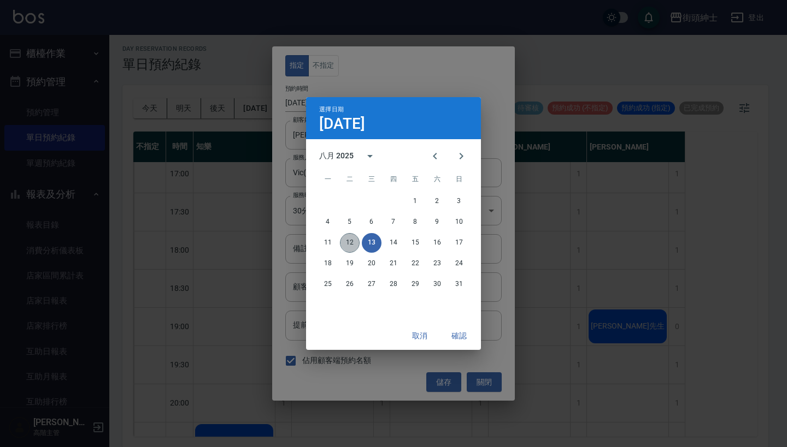
click at [347, 240] on button "12" at bounding box center [350, 243] width 20 height 20
type input "1755001800000"
type input "[DATE]"
click at [460, 335] on button "確認" at bounding box center [458, 336] width 35 height 20
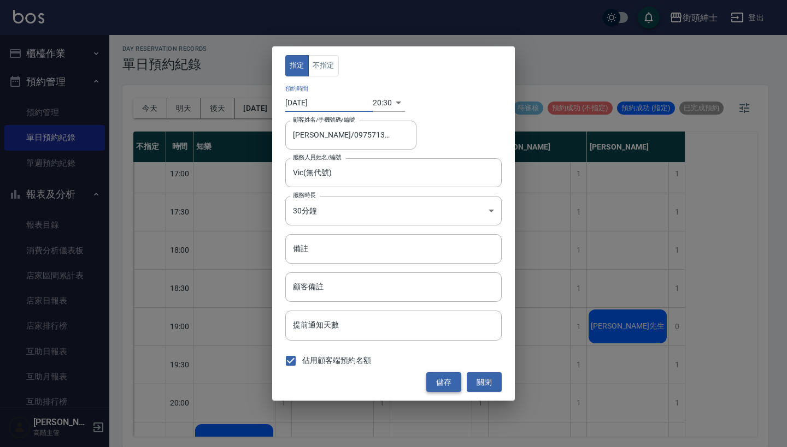
click at [450, 381] on button "儲存" at bounding box center [443, 383] width 35 height 20
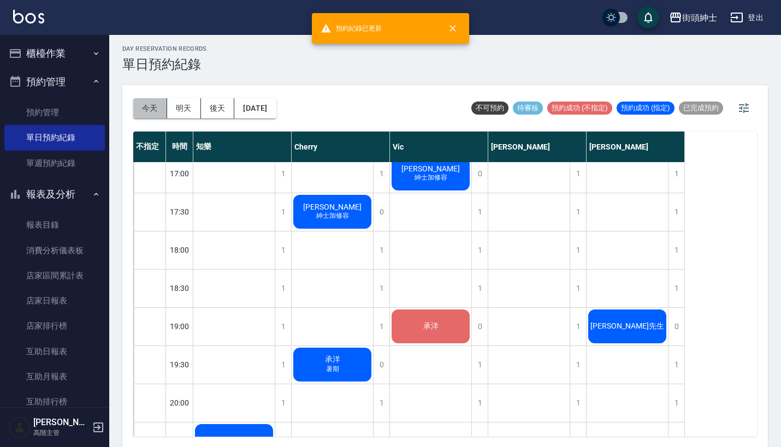
click at [144, 108] on button "今天" at bounding box center [150, 108] width 34 height 20
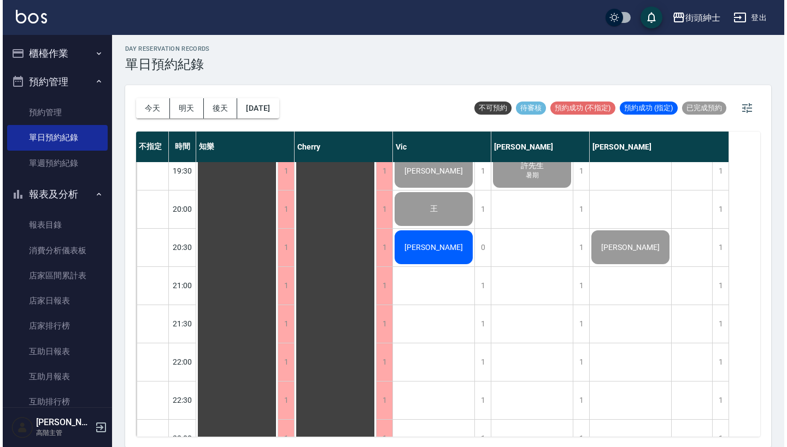
scroll to position [811, 0]
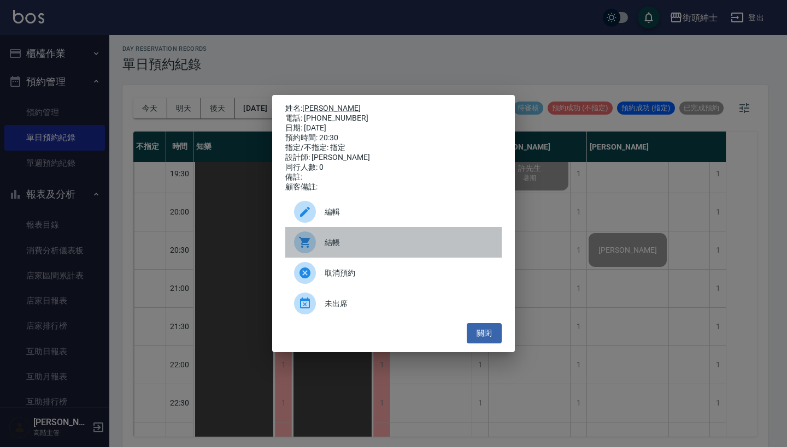
click at [379, 248] on span "結帳" at bounding box center [408, 242] width 168 height 11
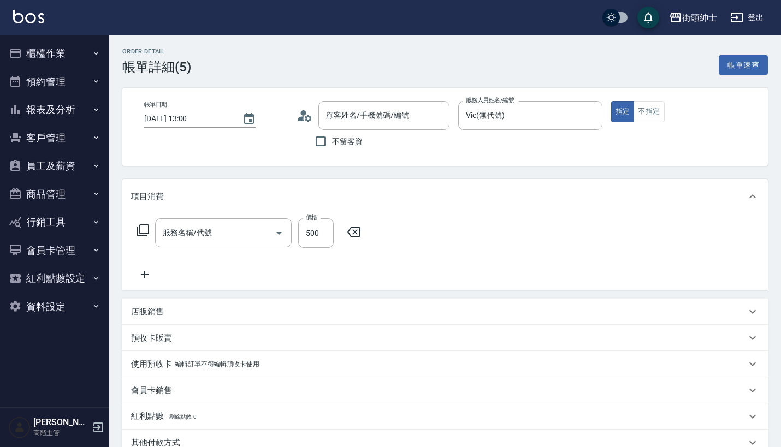
type input "理髮(A02)"
type input "908/908/null"
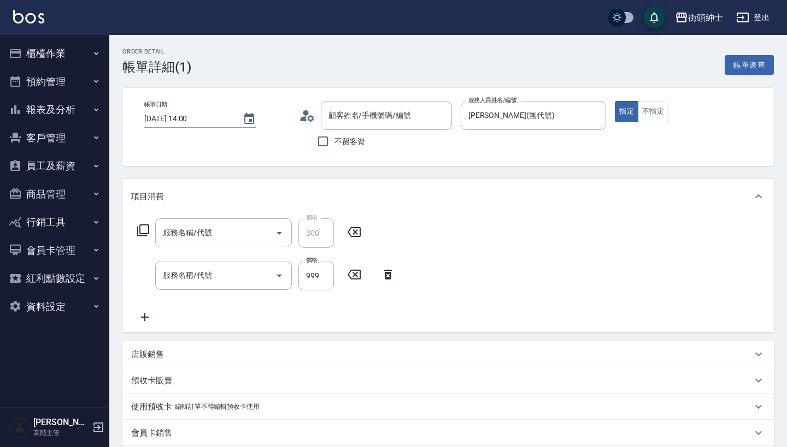
type input "[DATE] 14:00"
type input "[PERSON_NAME](無代號)"
type input "紳士加修容"
type input "修容(A03)"
type input "紳士[PERSON_NAME]膚"
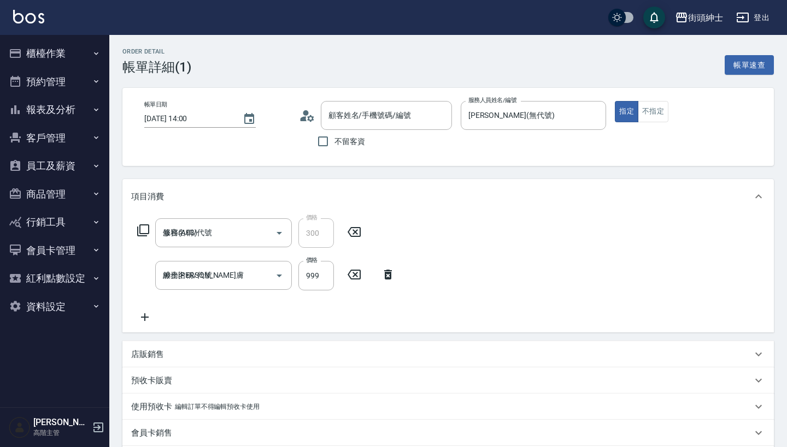
type input "[PERSON_NAME]/0987324255/null"
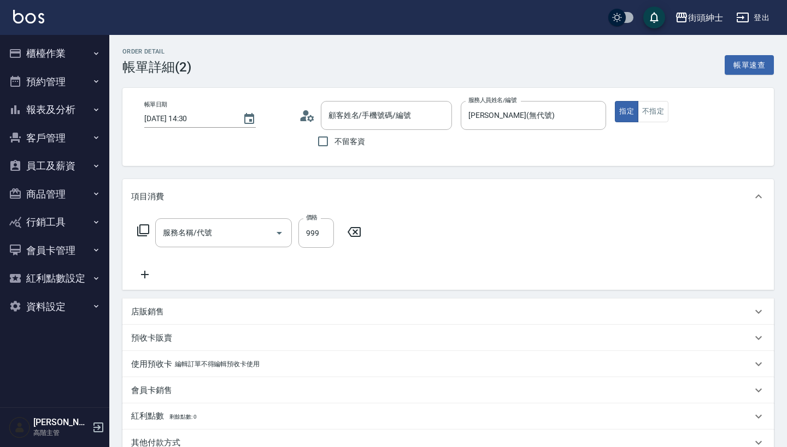
type input "紳士[PERSON_NAME]膚"
type input "[PERSON_NAME]/0936051919/null"
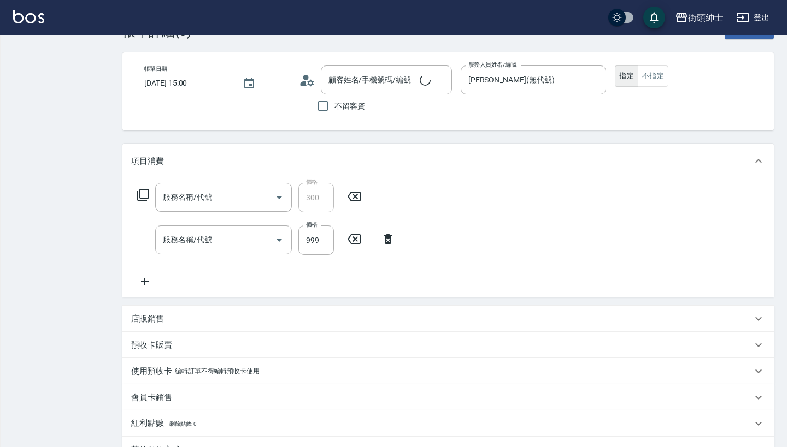
type input "黃/0970601048/null"
type input "修容(A03)"
type input "紳士[PERSON_NAME]膚"
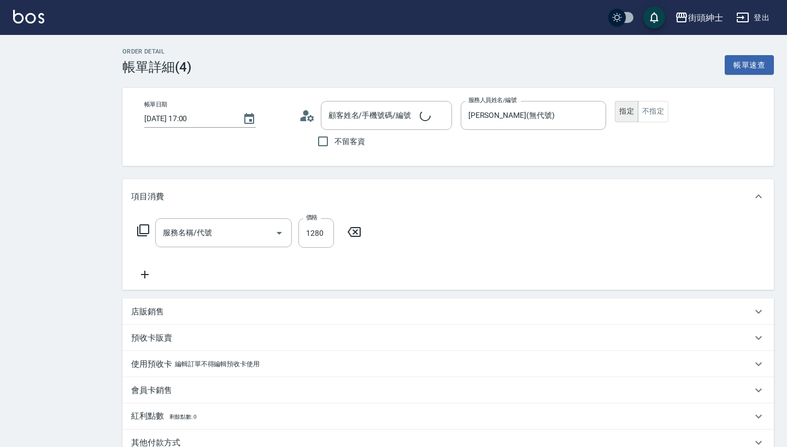
type input "蕭智方/0906512100/null"
type input "純美容＿紳士"
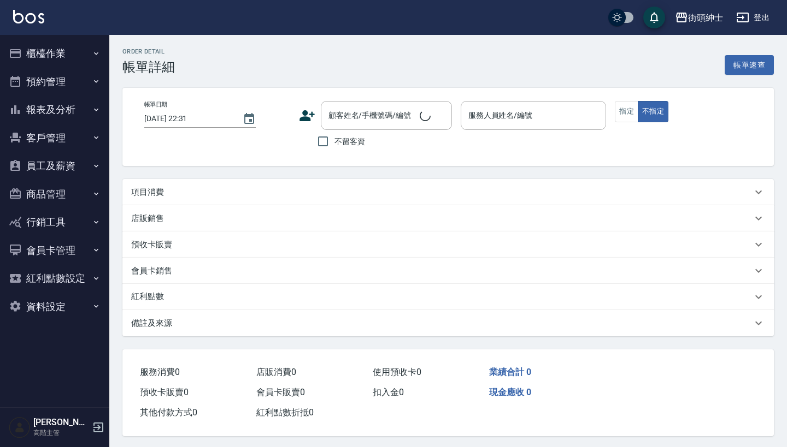
type input "[DATE] 19:00"
type input "[PERSON_NAME](無代號)"
type input "紳士"
type input "nick/0987879478/null"
type input "[DATE] 19:30"
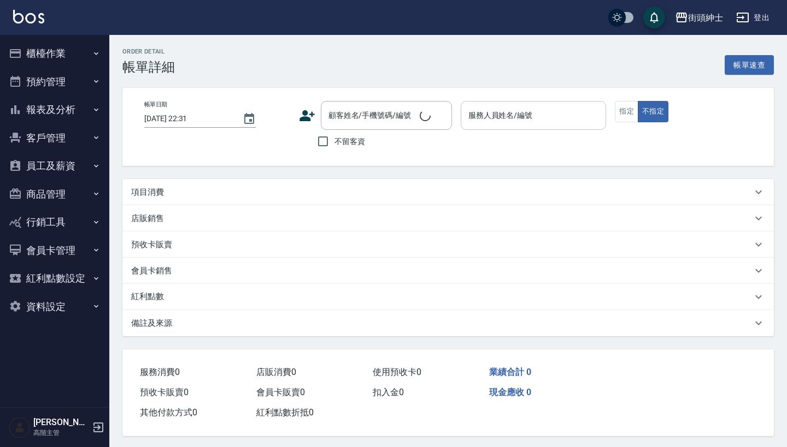
type input "[PERSON_NAME](無代號)"
type input "暑期"
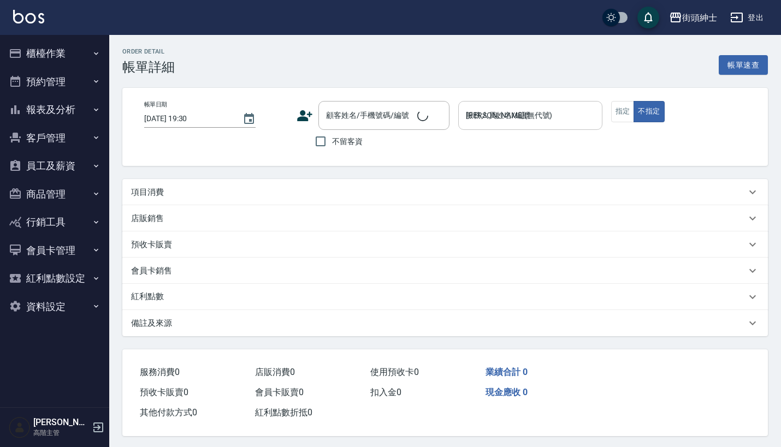
type input "許先生/0933771532/null"
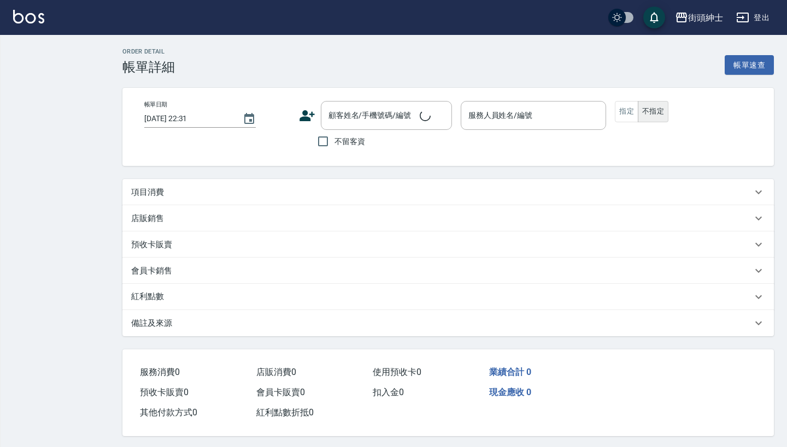
type input "2025/08/12 13:00"
type input "Vic(無代號)"
type input "908/908/null"
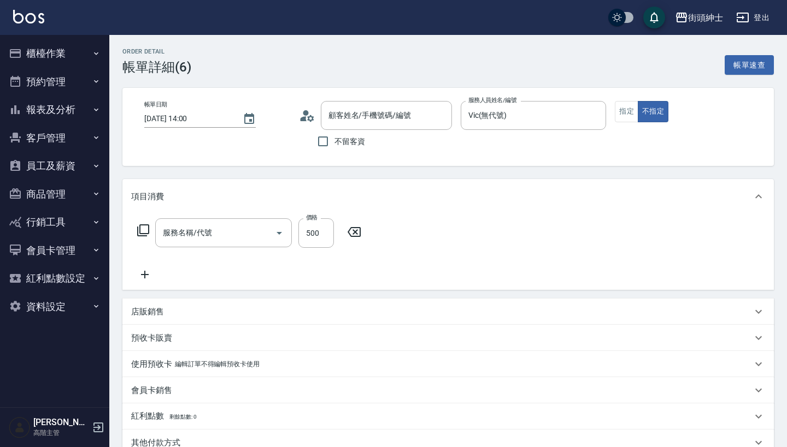
type input "[PERSON_NAME]/0936051919/null"
type input "理髮(A02)"
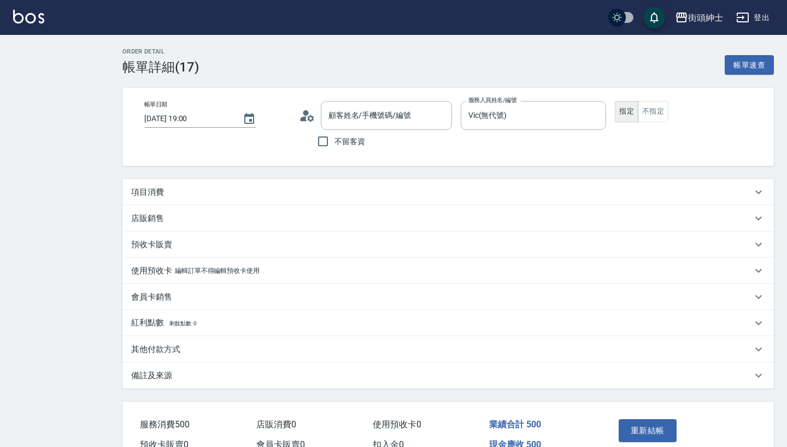
type input "[DATE] 19:00"
type input "Vic(無代號)"
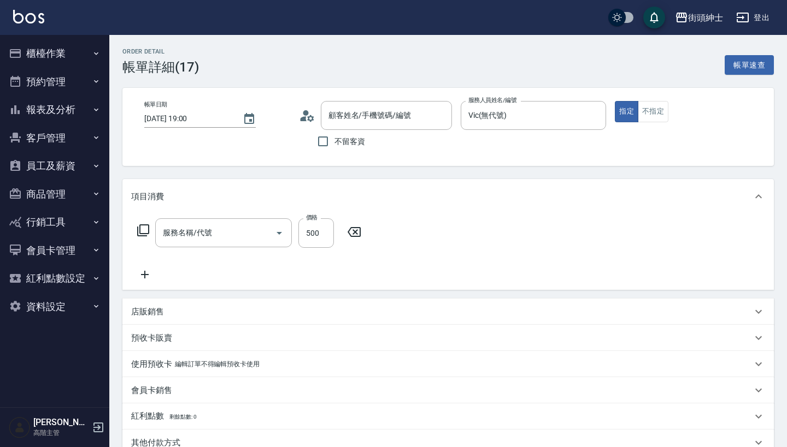
type input "Roy/0981306426/null"
type input "理髮(A02)"
type input "nick/0987879478/null"
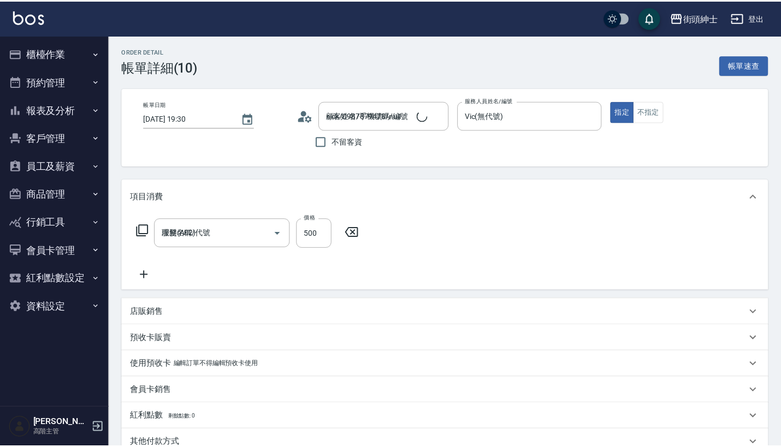
scroll to position [94, 0]
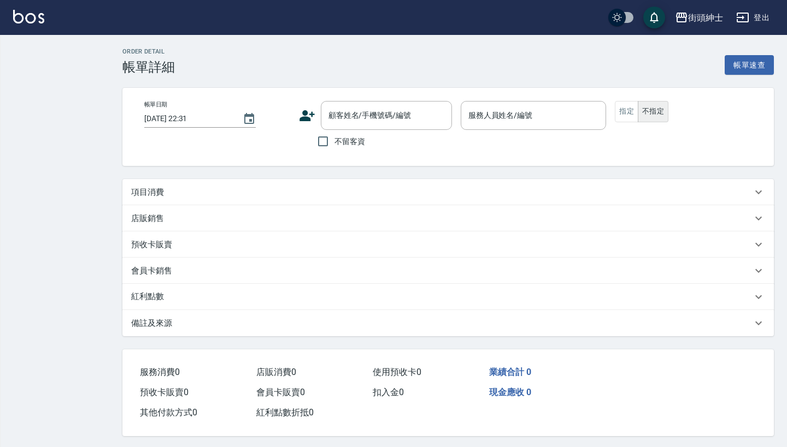
type input "2025/08/12 20:00"
type input "Vic(無代號)"
type input "王/0921161567/null"
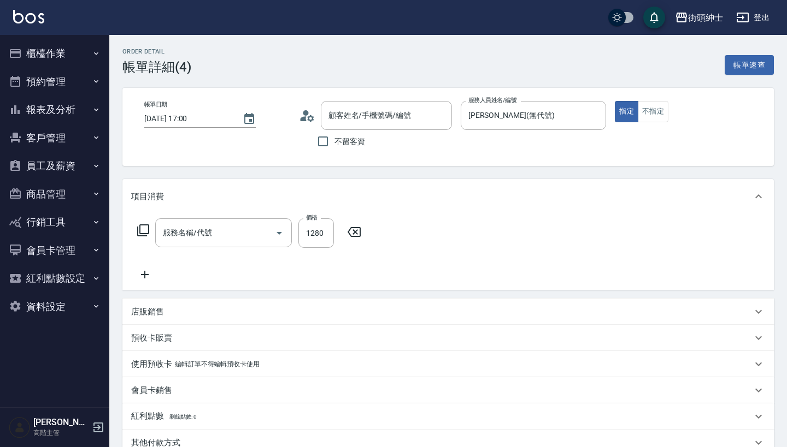
type input "蕭智方/0906512100/null"
type input "純美容＿紳士"
type input "nick/0987879478/null"
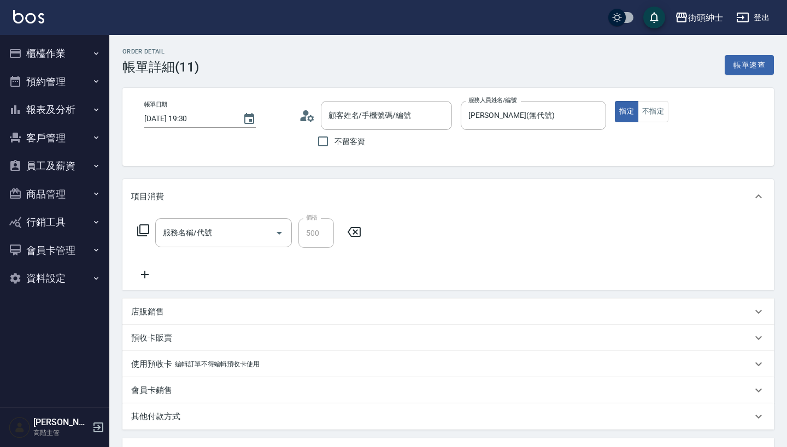
type input "許先生/0933771532/null"
type input "暑期體驗"
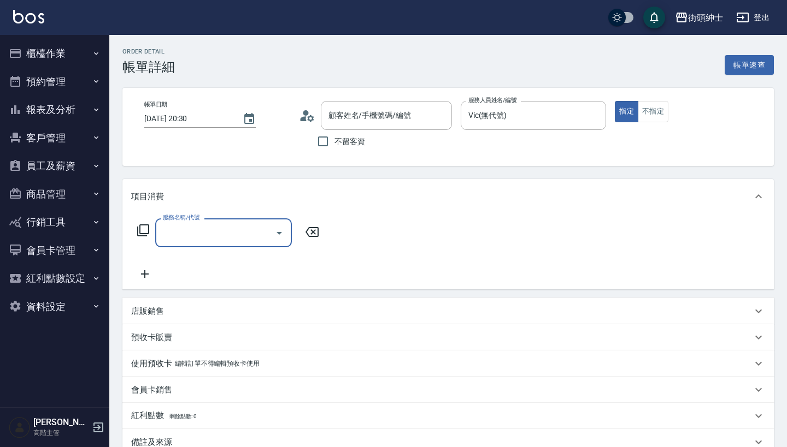
type input "[PERSON_NAME]/0975713193/null"
click at [238, 237] on input "服務名稱/代號" at bounding box center [215, 232] width 110 height 19
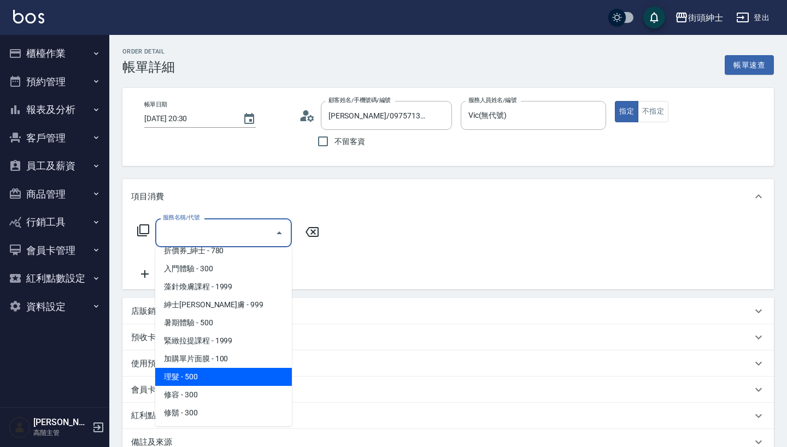
scroll to position [46, 0]
click at [210, 369] on span "理髮 - 500" at bounding box center [223, 377] width 137 height 18
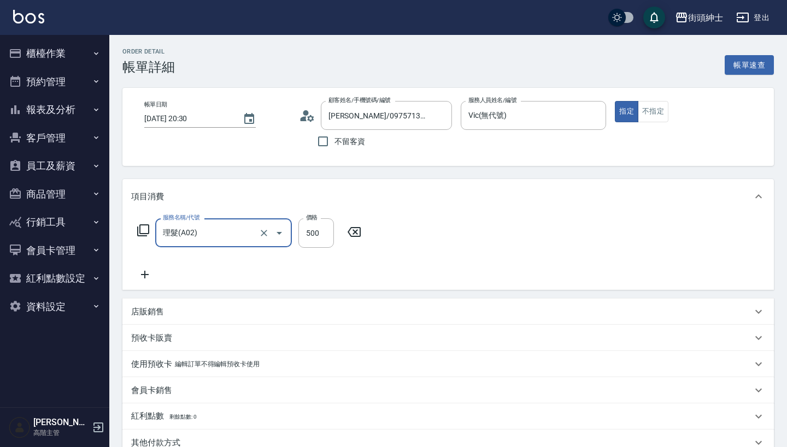
type input "理髮(A02)"
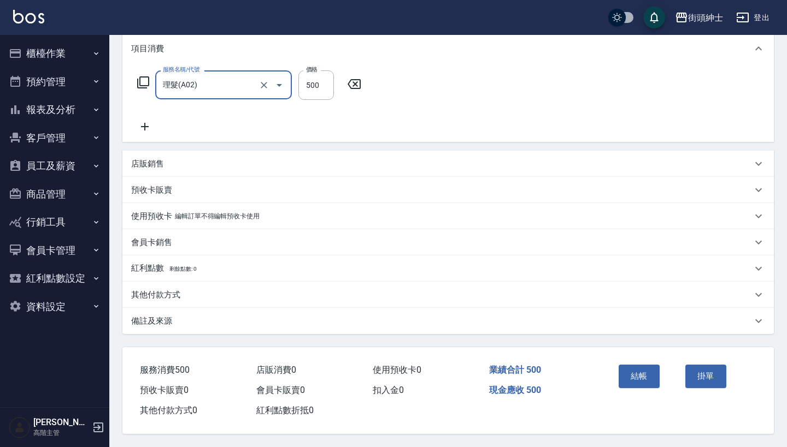
scroll to position [153, 0]
click at [643, 371] on button "結帳" at bounding box center [638, 376] width 41 height 23
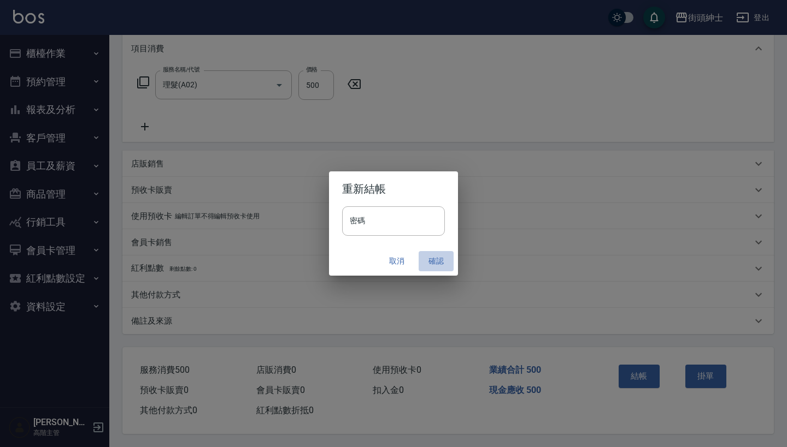
click at [440, 259] on button "確認" at bounding box center [435, 261] width 35 height 20
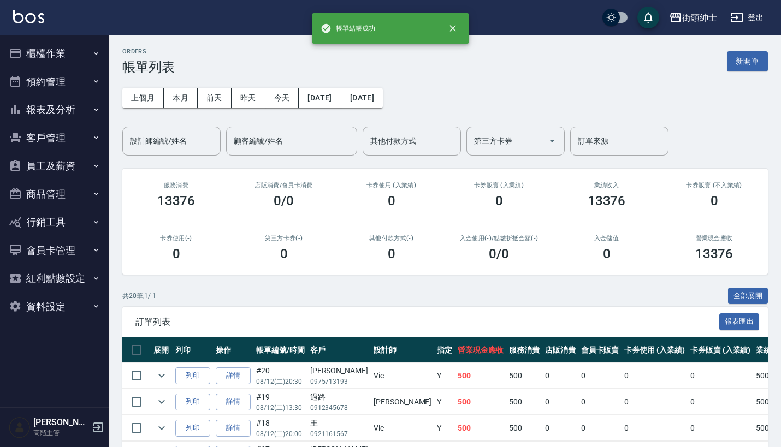
click at [70, 79] on button "預約管理" at bounding box center [54, 82] width 101 height 28
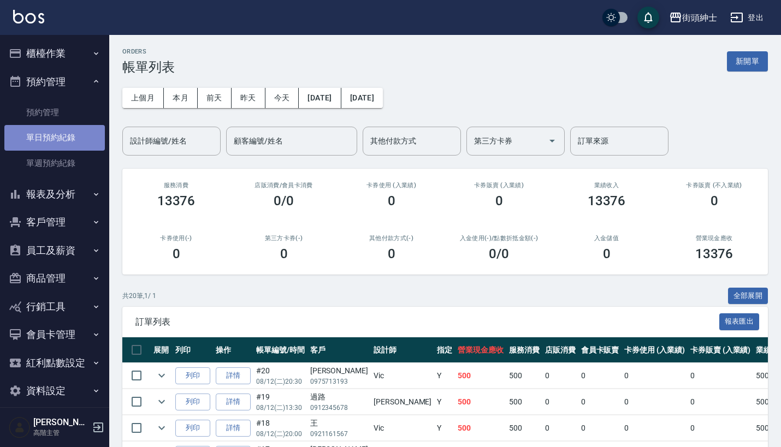
click at [87, 144] on link "單日預約紀錄" at bounding box center [54, 137] width 101 height 25
